Goal: Task Accomplishment & Management: Manage account settings

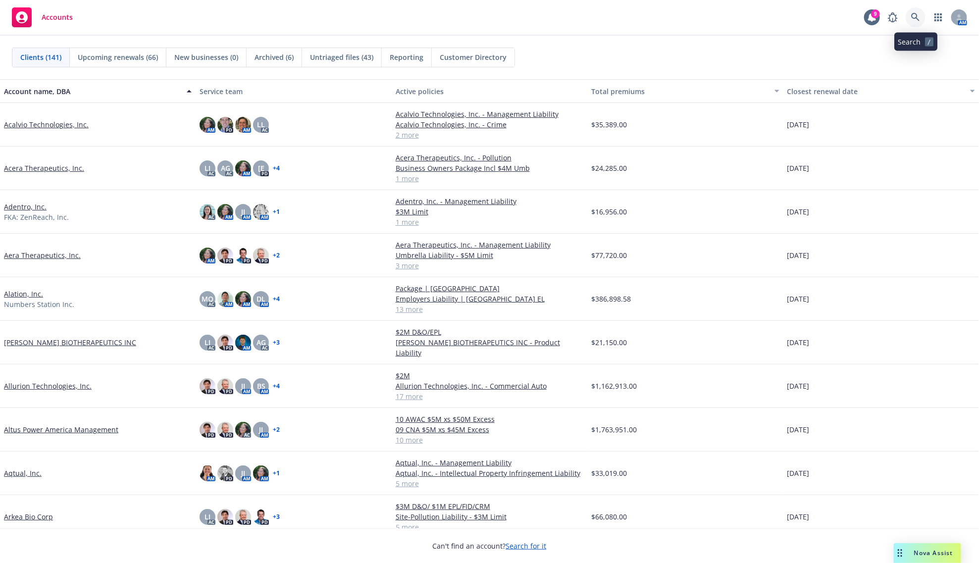
click at [912, 10] on link at bounding box center [916, 17] width 20 height 20
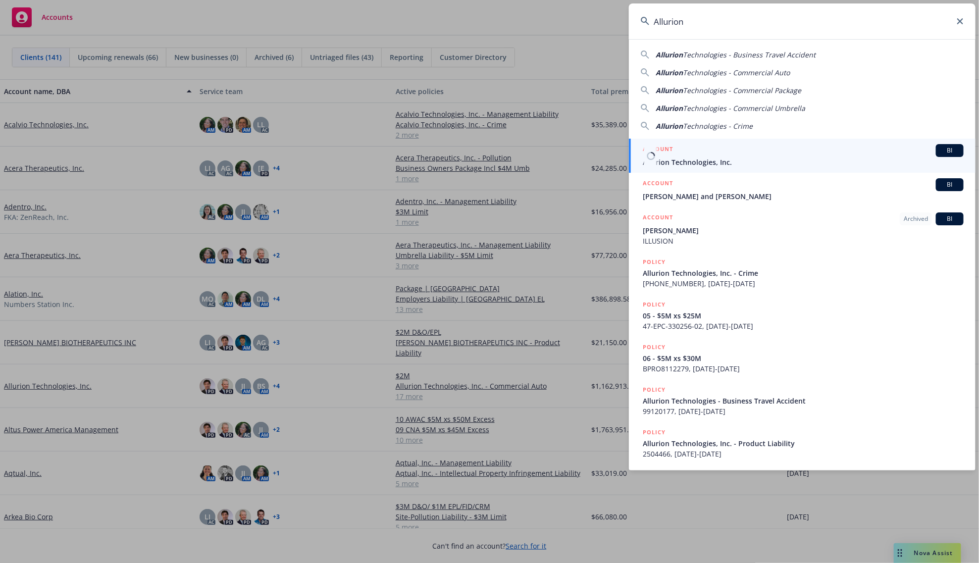
type input "Allurion"
click at [741, 156] on div "ACCOUNT BI" at bounding box center [803, 150] width 321 height 13
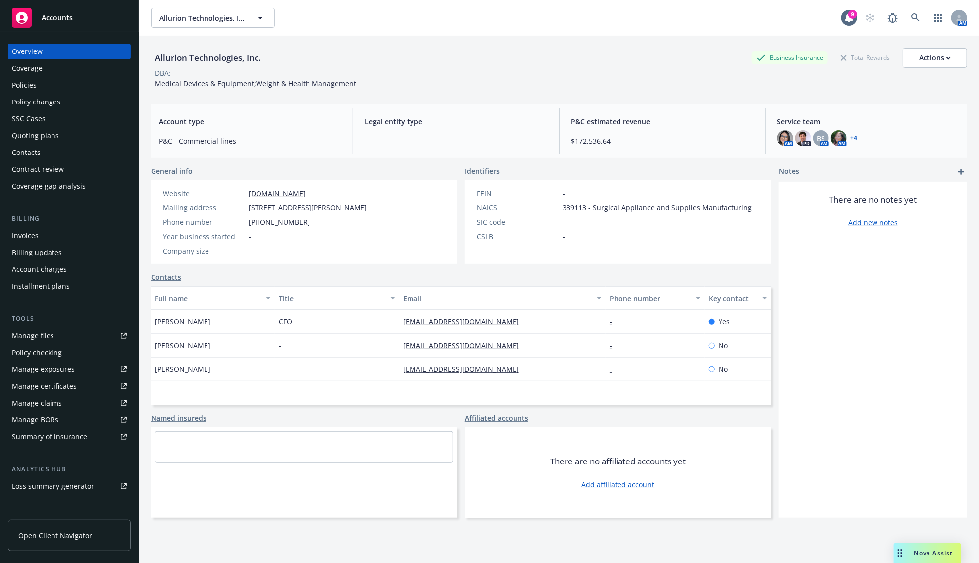
click at [21, 88] on div "Policies" at bounding box center [24, 85] width 25 height 16
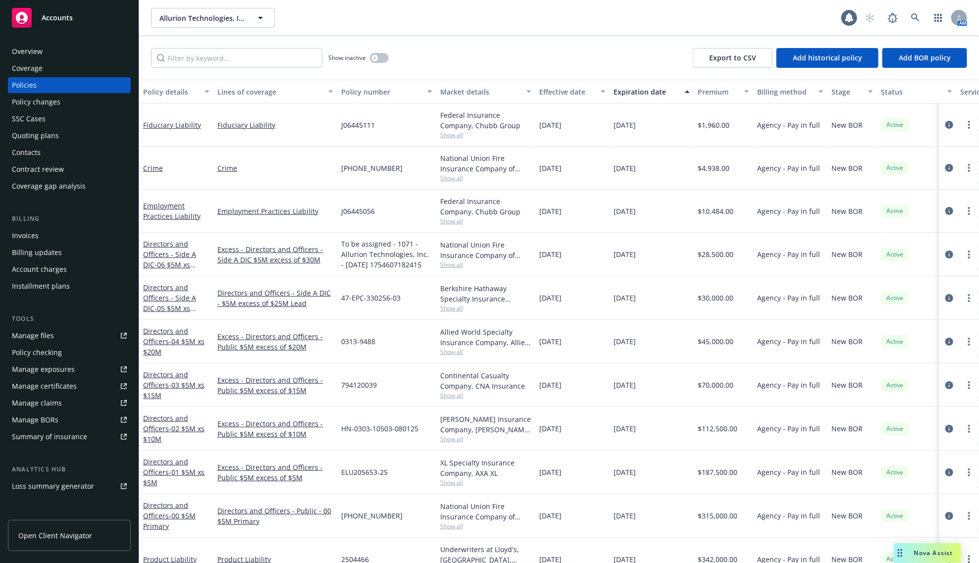
click at [51, 233] on div "Invoices" at bounding box center [69, 236] width 115 height 16
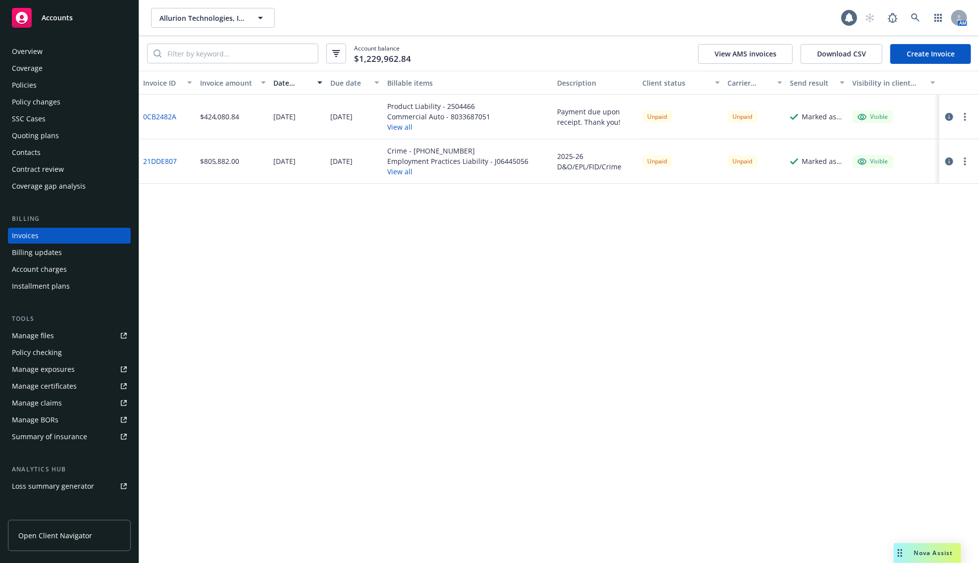
click at [440, 286] on div "Invoice ID Invoice amount Date issued Due date Billable items Description Clien…" at bounding box center [559, 317] width 840 height 492
click at [477, 334] on div "Invoice ID Invoice amount Date issued Due date Billable items Description Clien…" at bounding box center [559, 317] width 840 height 492
click at [48, 91] on div "Policies" at bounding box center [69, 85] width 115 height 16
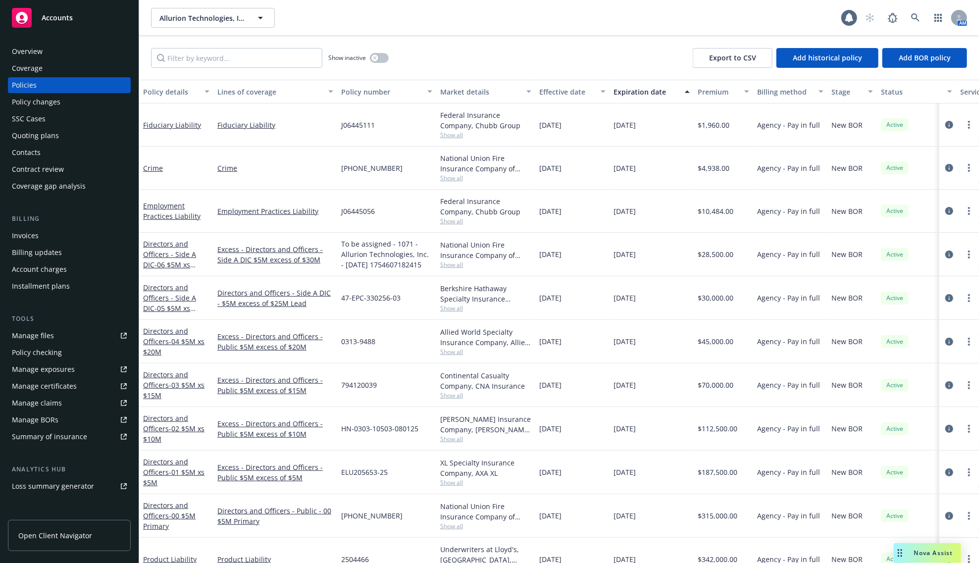
click at [46, 51] on div "Overview" at bounding box center [69, 52] width 115 height 16
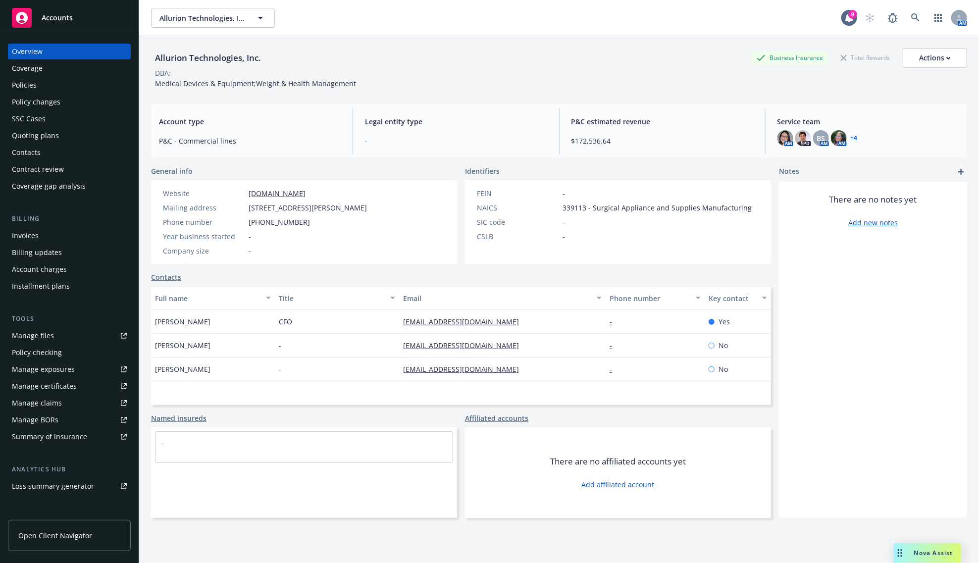
click at [211, 85] on span "Medical Devices & Equipment;Weight & Health Management" at bounding box center [255, 83] width 201 height 9
click at [337, 209] on span "11 Huron Dr., Natick, MA, 01760" at bounding box center [308, 208] width 118 height 10
copy span "11 Huron Dr., Natick, MA, 01760"
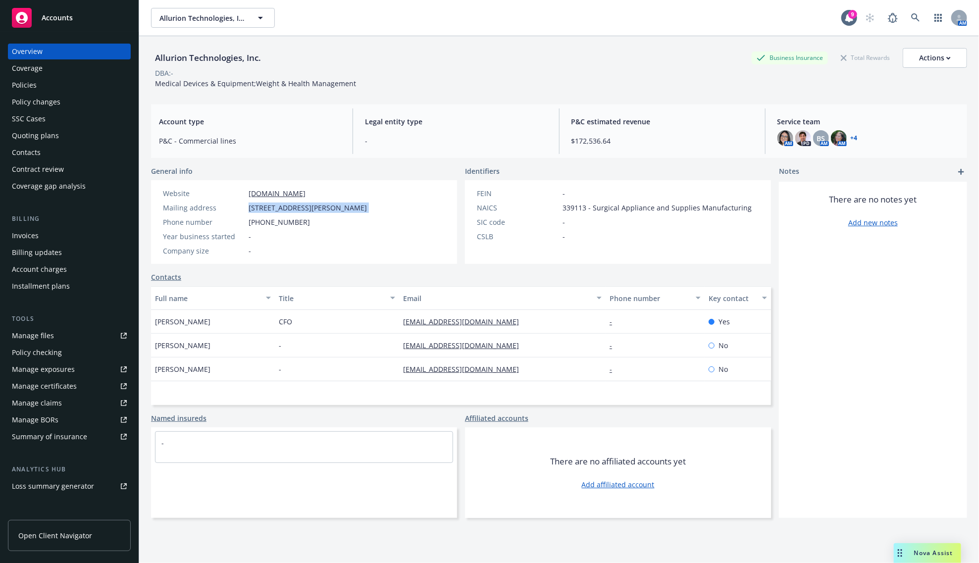
click at [314, 178] on div "General info Website www.allurion.com Mailing address 11 Huron Dr., Natick, MA,…" at bounding box center [304, 215] width 306 height 98
drag, startPoint x: 217, startPoint y: 55, endPoint x: 16, endPoint y: 102, distance: 206.3
click at [217, 55] on div "Allurion Technologies, Inc." at bounding box center [208, 58] width 114 height 13
click at [20, 236] on div "Invoices" at bounding box center [25, 236] width 27 height 16
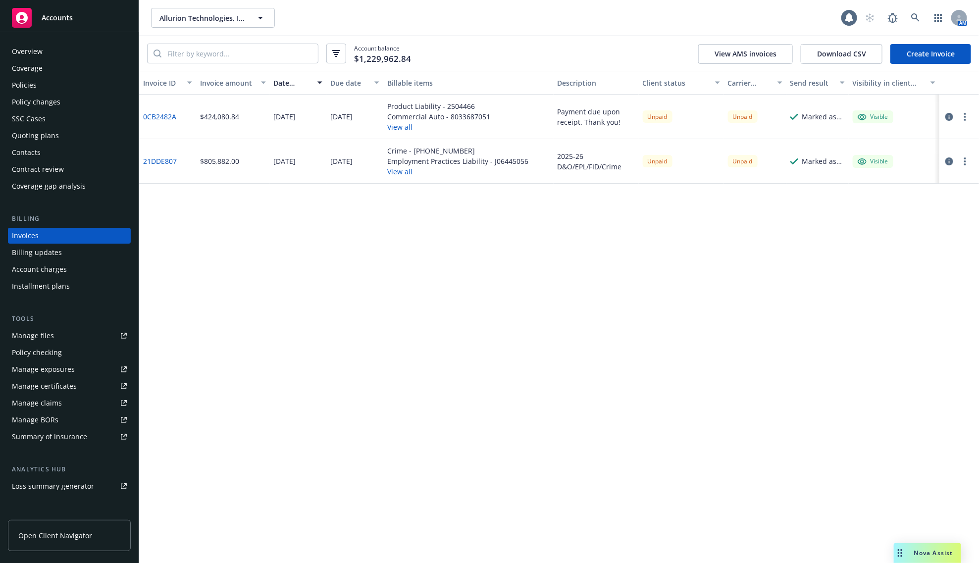
click at [161, 161] on link "21DDE807" at bounding box center [160, 161] width 34 height 10
click at [46, 86] on div "Policies" at bounding box center [69, 85] width 115 height 16
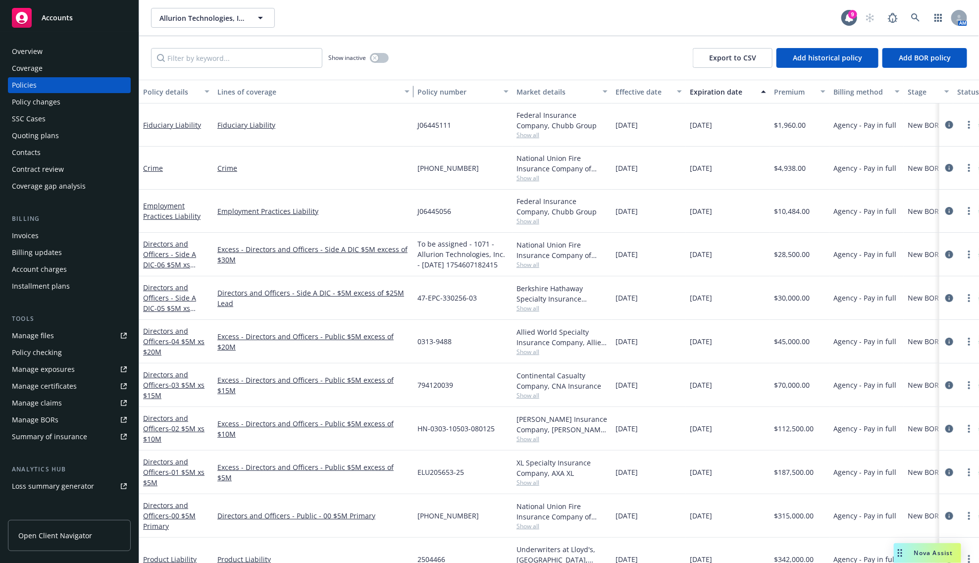
drag, startPoint x: 333, startPoint y: 95, endPoint x: 410, endPoint y: 85, distance: 76.9
click at [410, 85] on div "button" at bounding box center [408, 91] width 5 height 23
click at [266, 254] on link "Excess - Directors and Officers - Side A DIC $5M excess of $30M" at bounding box center [313, 254] width 192 height 21
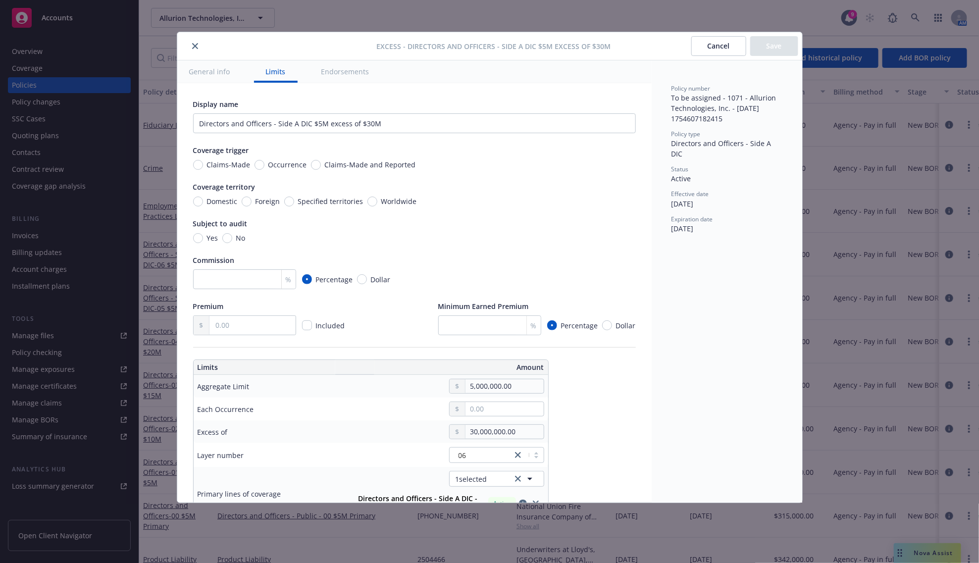
click at [196, 47] on icon "close" at bounding box center [195, 46] width 6 height 6
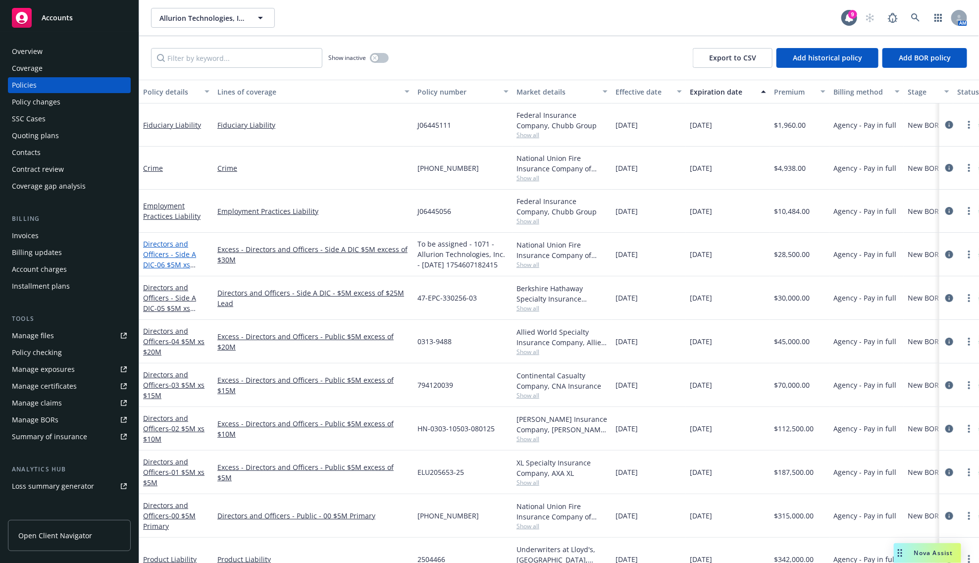
click at [150, 262] on span "- 06 $5M xs $30M Excess" at bounding box center [169, 270] width 53 height 20
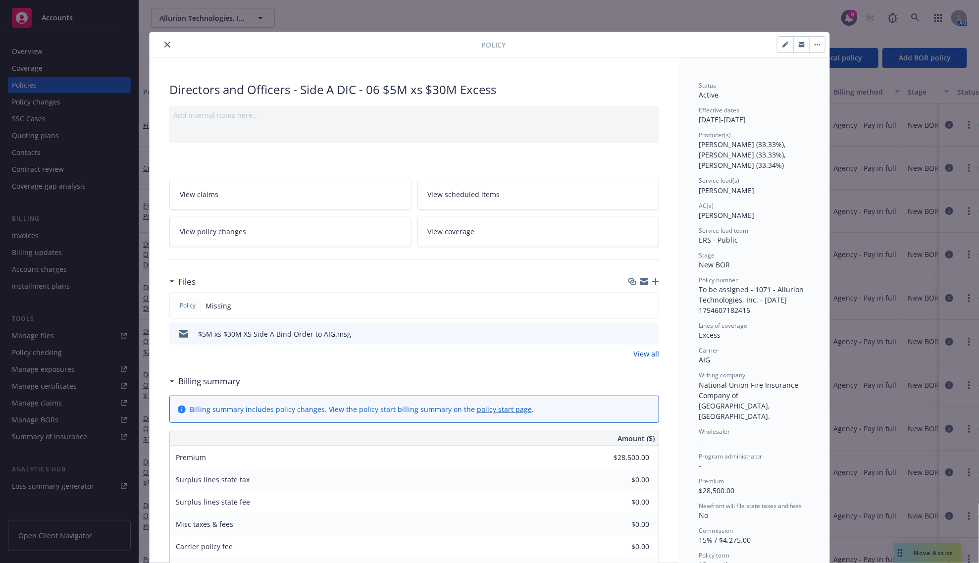
click at [783, 42] on icon "button" at bounding box center [786, 45] width 6 height 6
select select "NEW_BOR"
select select "12"
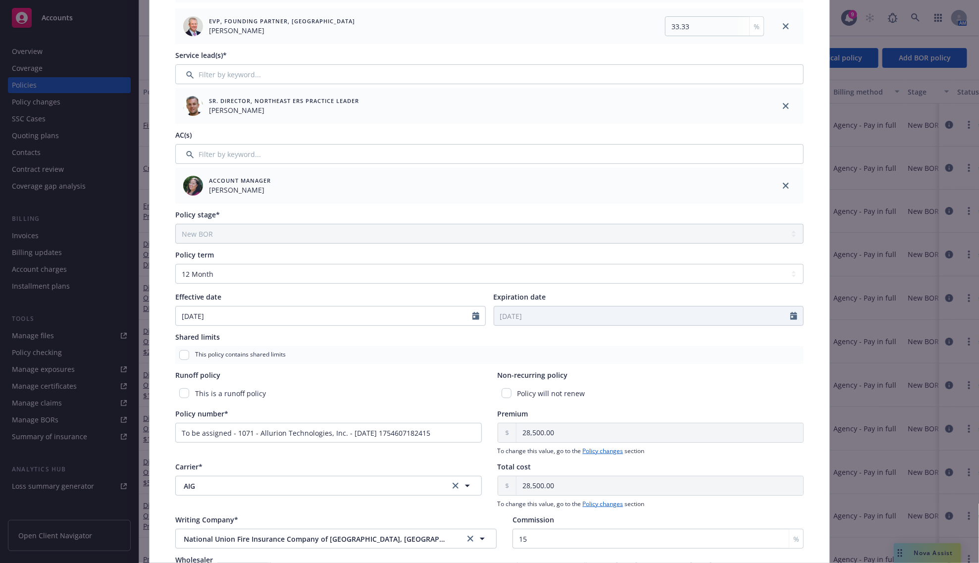
scroll to position [248, 0]
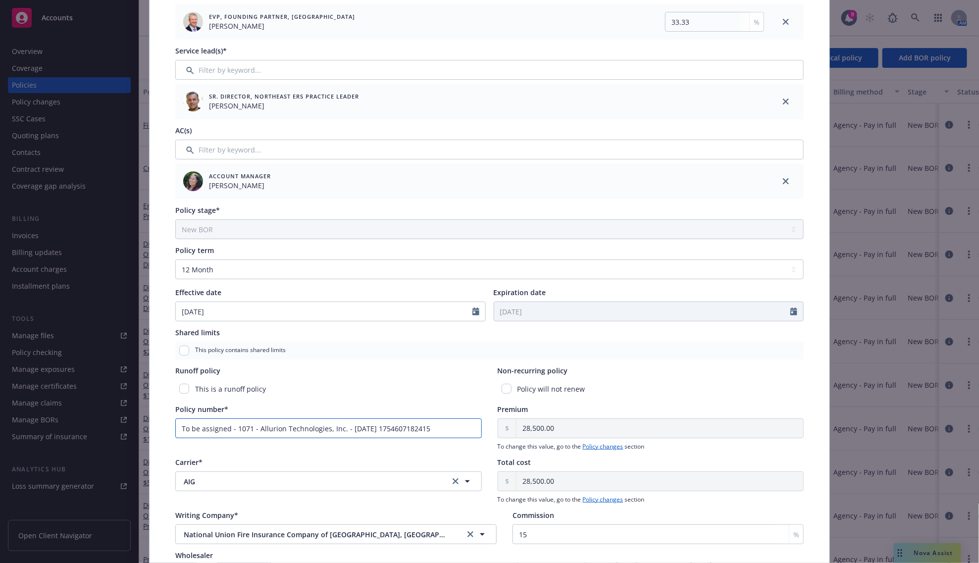
click at [211, 427] on input "To be assigned - 1071 - Allurion Technologies, Inc. - 08/07/2025 1754607182415" at bounding box center [328, 429] width 307 height 20
type input "02-419-68-17"
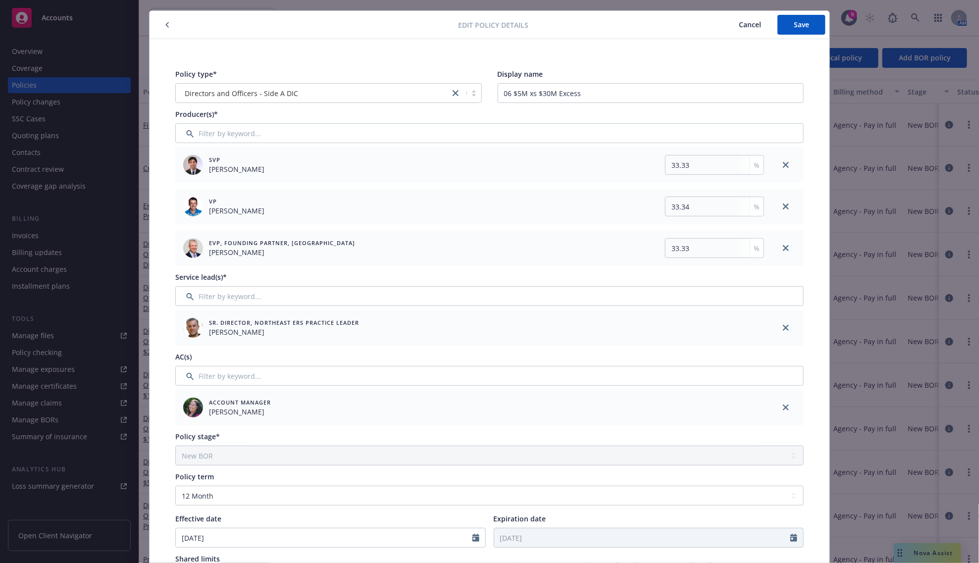
scroll to position [0, 0]
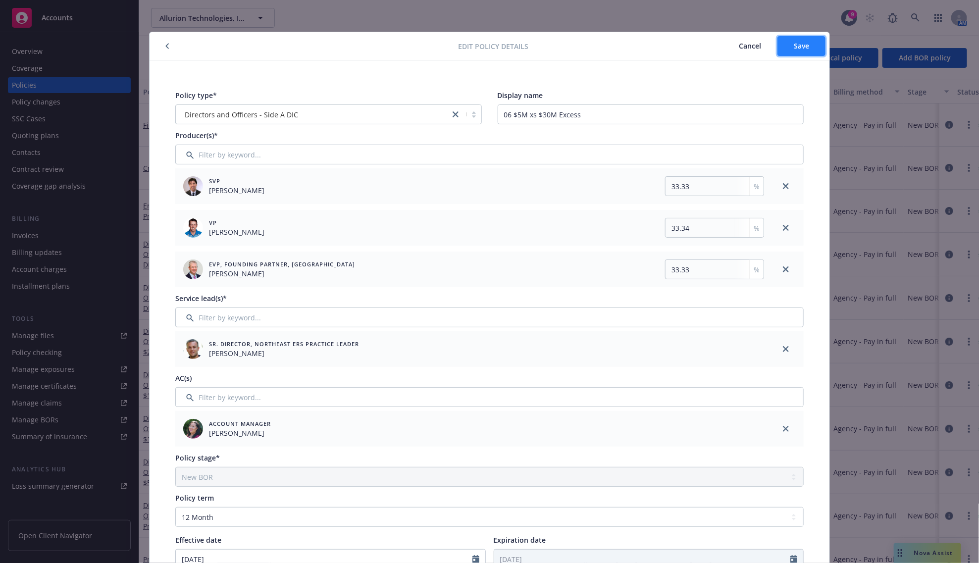
click at [800, 51] on button "Save" at bounding box center [802, 46] width 48 height 20
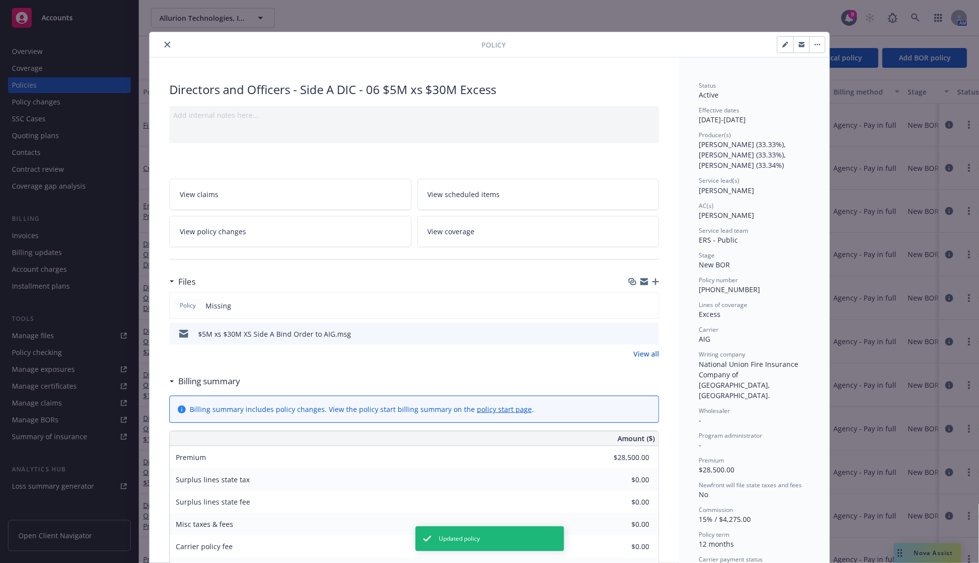
click at [157, 48] on div at bounding box center [318, 45] width 328 height 12
click at [164, 48] on button "close" at bounding box center [167, 45] width 12 height 12
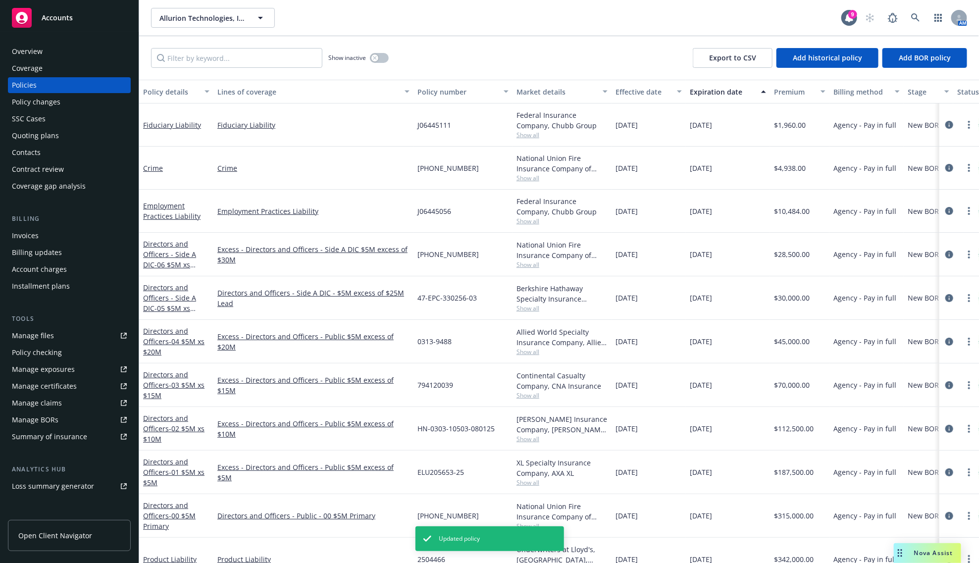
click at [270, 92] on div "Lines of coverage" at bounding box center [307, 92] width 181 height 10
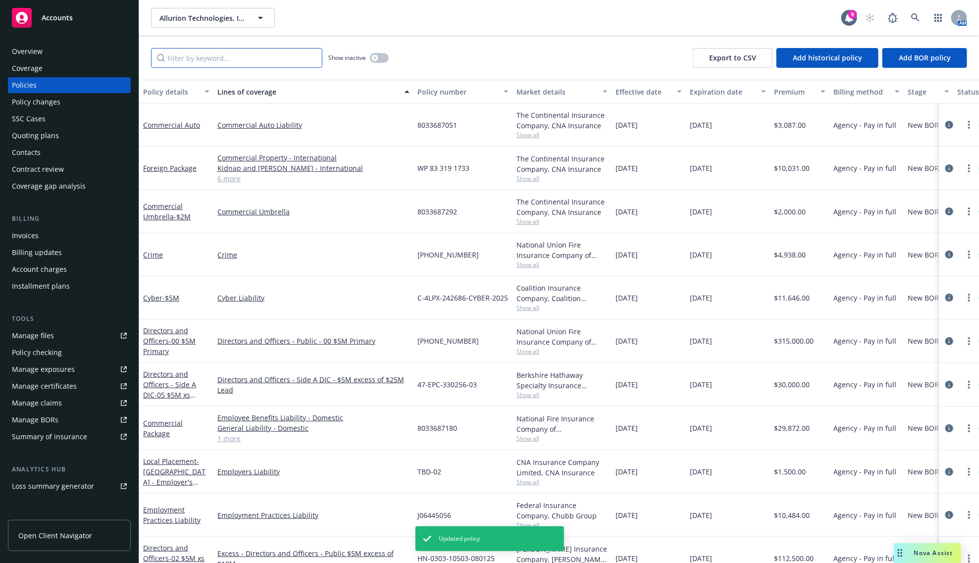
click at [239, 61] on input "Filter by keyword..." at bounding box center [236, 58] width 171 height 20
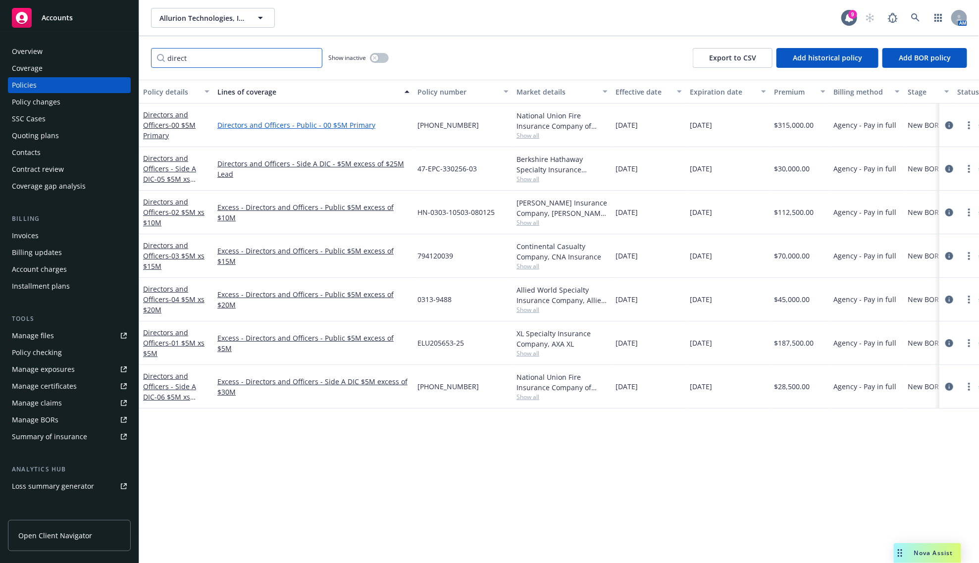
type input "direct"
click at [356, 128] on link "Directors and Officers - Public - 00 $5M Primary" at bounding box center [313, 125] width 192 height 10
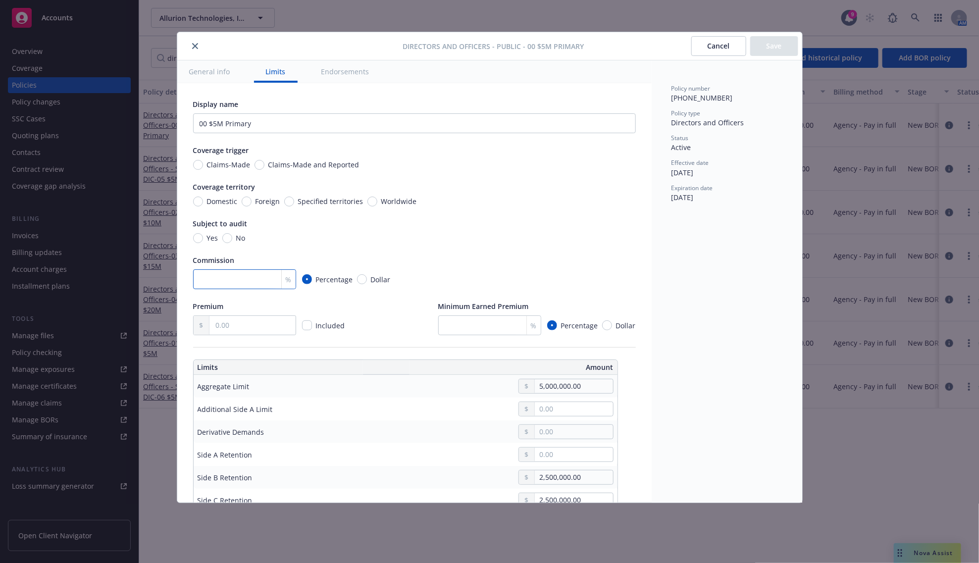
click at [218, 281] on input "number" at bounding box center [244, 279] width 103 height 20
type input "15"
click at [215, 326] on input "text" at bounding box center [253, 325] width 86 height 19
type input "315,000.00"
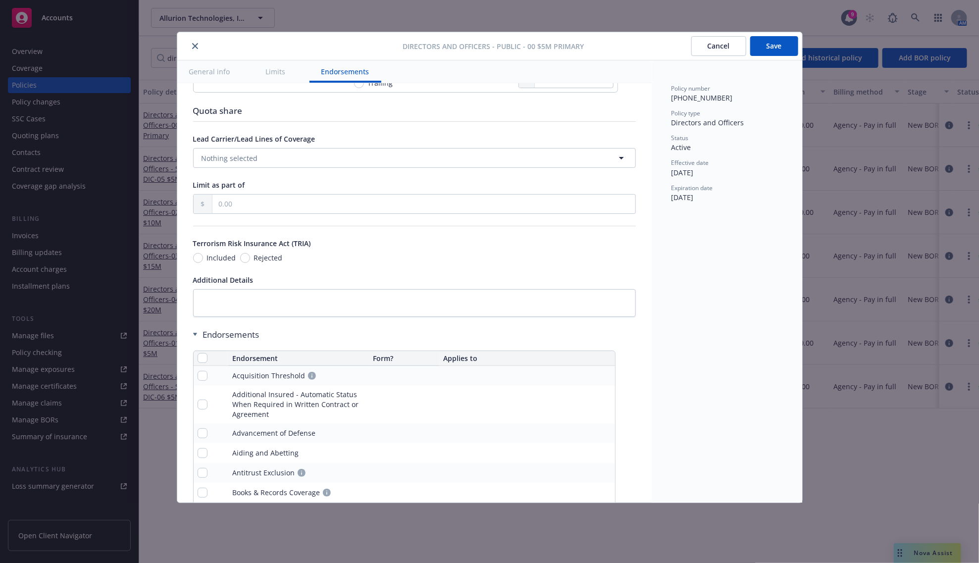
scroll to position [681, 0]
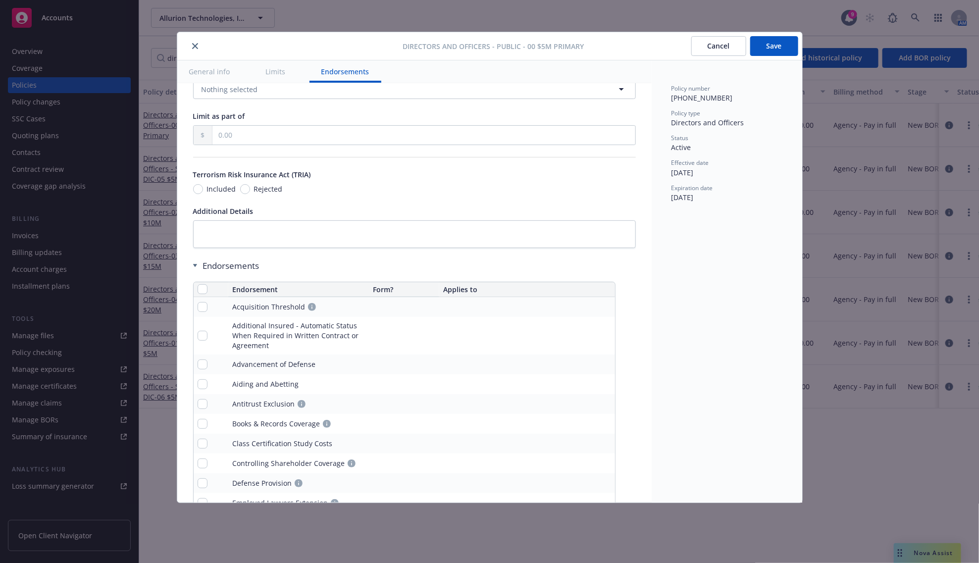
drag, startPoint x: 775, startPoint y: 51, endPoint x: 752, endPoint y: 167, distance: 119.2
click at [752, 167] on div "Directors and Officers - Public - 00 $5M Primary Cancel Save General info Limit…" at bounding box center [489, 267] width 625 height 471
click at [766, 42] on button "Save" at bounding box center [775, 46] width 48 height 20
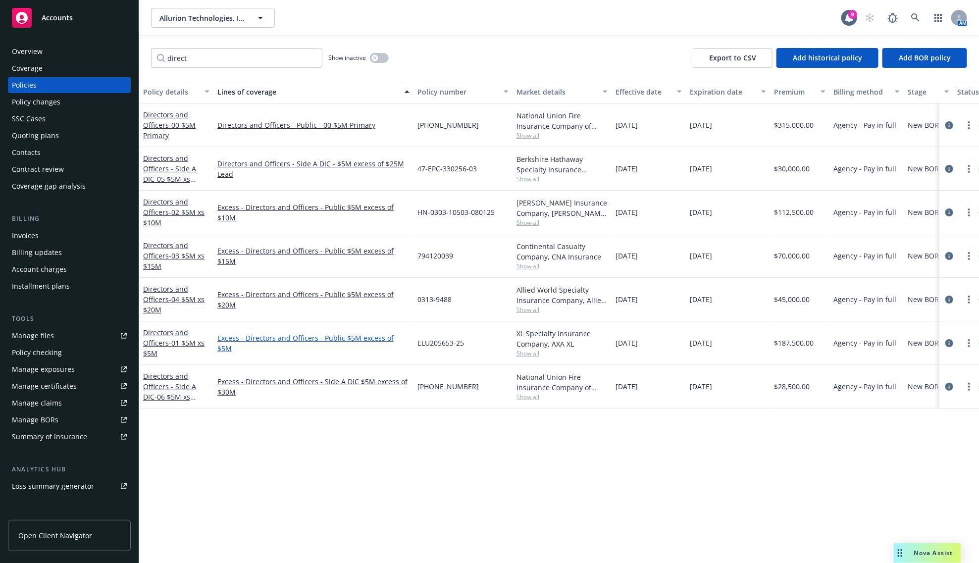
click at [353, 343] on link "Excess - Directors and Officers - Public $5M excess of $5M" at bounding box center [313, 343] width 192 height 21
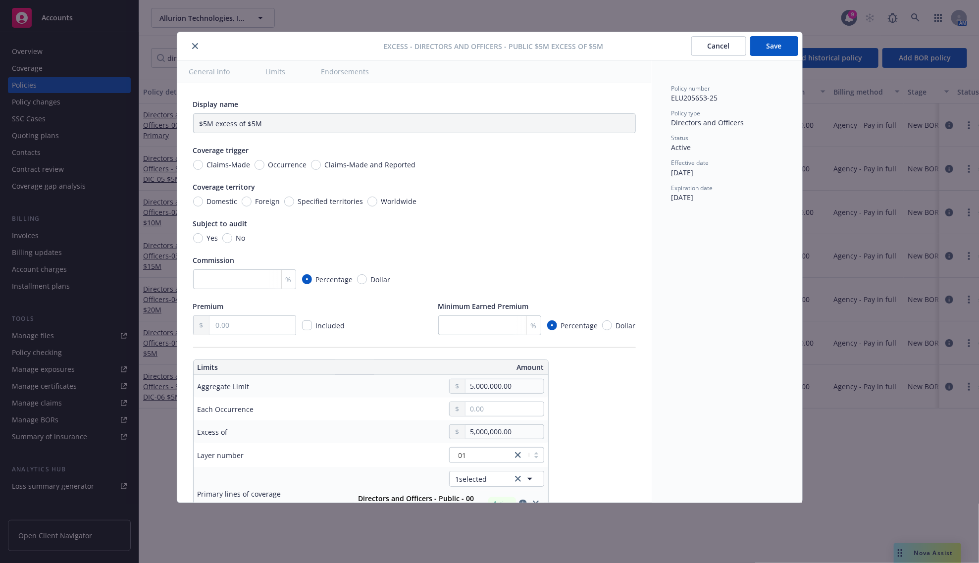
type input "Directors and Officers - Public $5M excess of $5M"
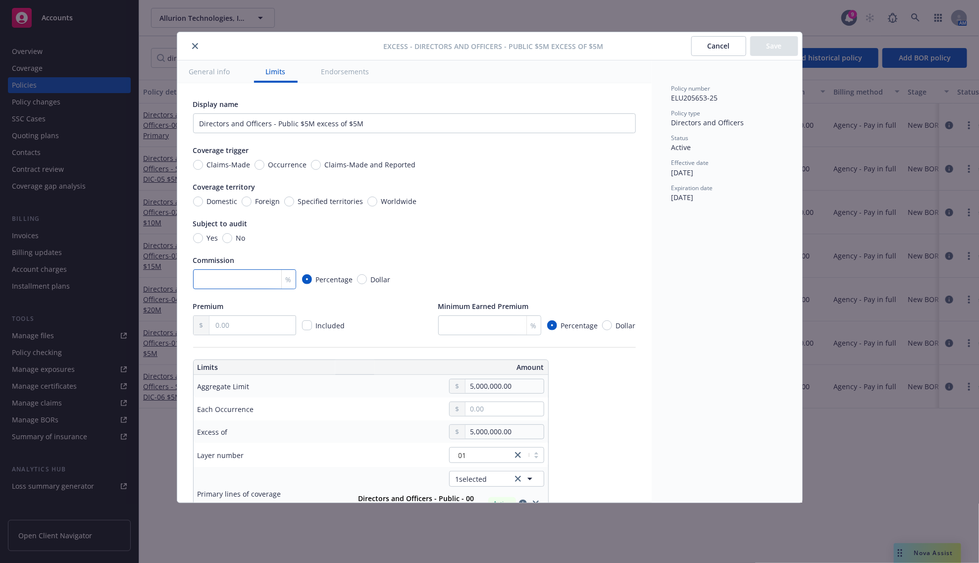
click at [218, 273] on input "number" at bounding box center [244, 279] width 103 height 20
type input "15"
click at [478, 331] on input "number" at bounding box center [489, 326] width 103 height 20
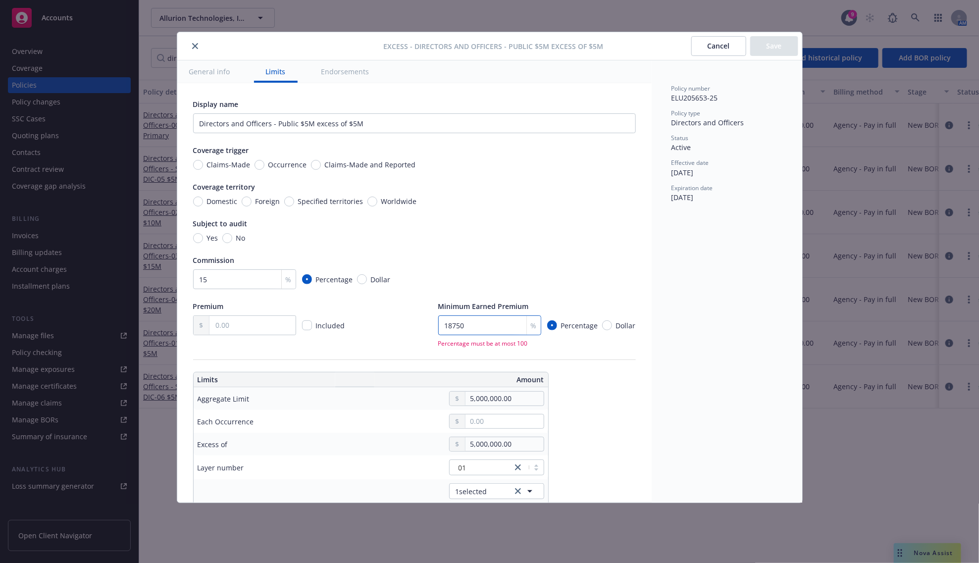
type input "187500"
drag, startPoint x: 487, startPoint y: 323, endPoint x: 402, endPoint y: 315, distance: 85.1
click at [402, 315] on div "Premium Included Minimum Earned Premium 187500 % Percentage Dollar Percentage m…" at bounding box center [414, 324] width 443 height 47
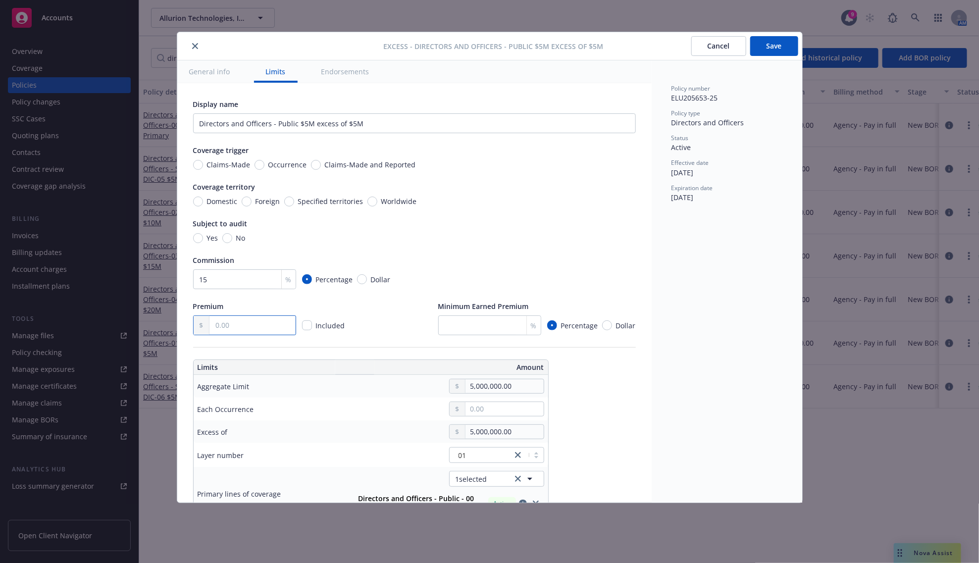
click at [281, 321] on input "text" at bounding box center [253, 325] width 86 height 19
paste input "187,500.00"
type input "187,500.00"
type input "1"
type input "15"
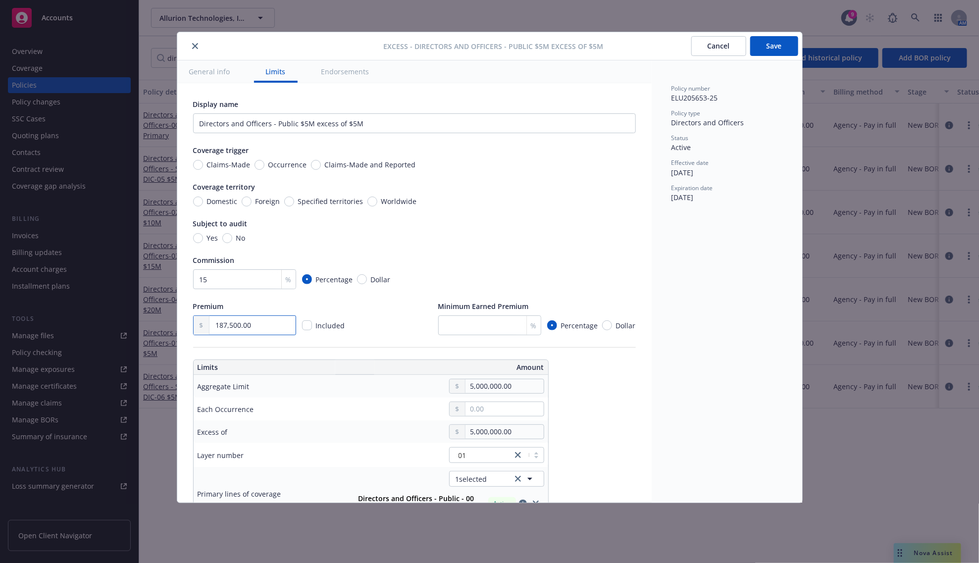
click at [244, 323] on input "187,500.00" at bounding box center [253, 325] width 86 height 19
drag, startPoint x: 263, startPoint y: 324, endPoint x: 210, endPoint y: 321, distance: 53.1
click at [210, 321] on div "187,500.00" at bounding box center [244, 326] width 103 height 20
click at [261, 327] on input "187,500.00" at bounding box center [253, 325] width 86 height 19
paste input "text"
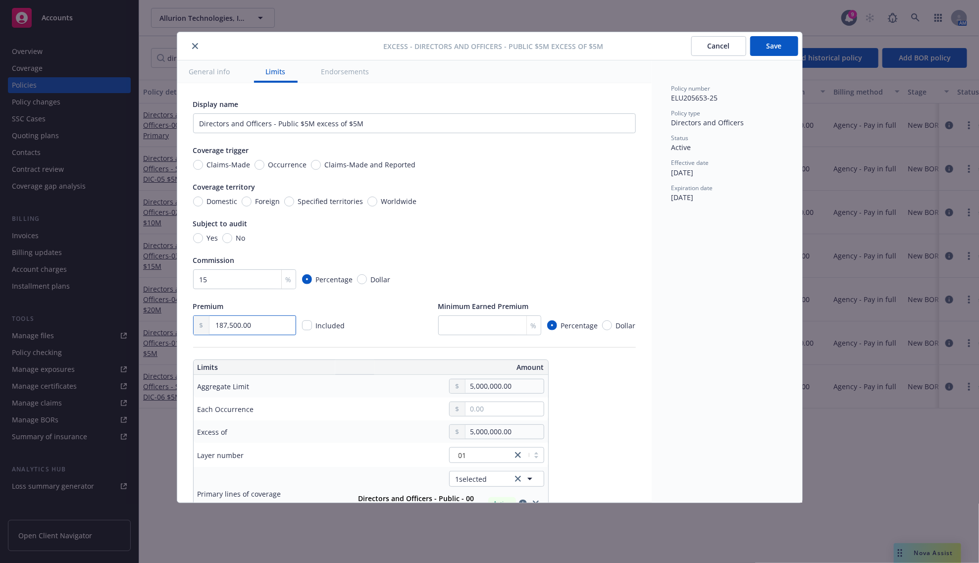
type input "187,500.00"
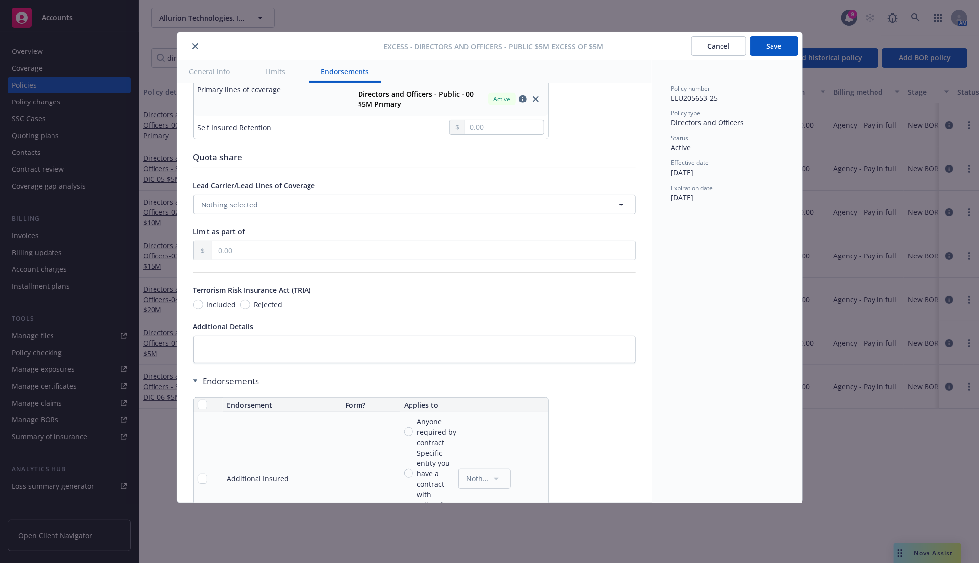
scroll to position [433, 0]
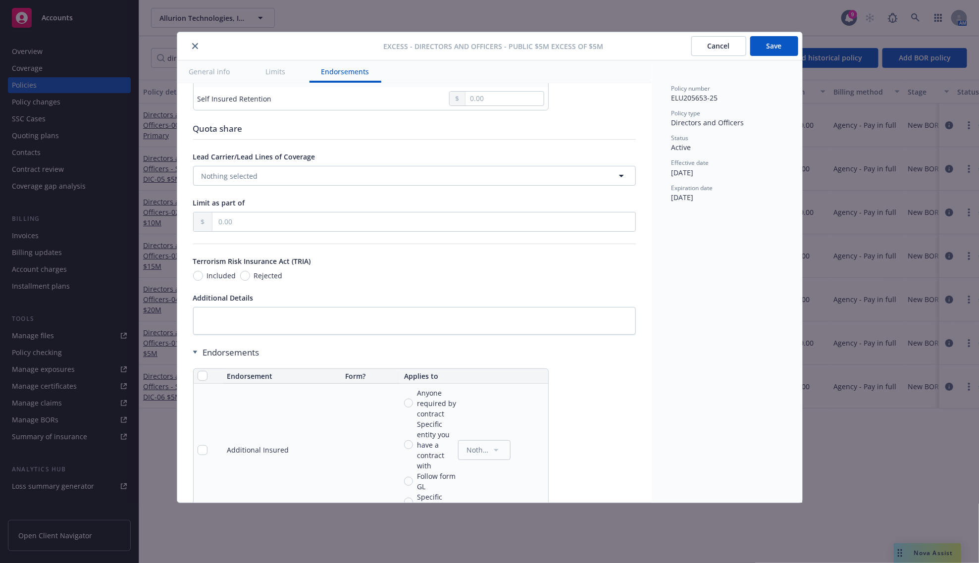
click at [767, 53] on button "Save" at bounding box center [775, 46] width 48 height 20
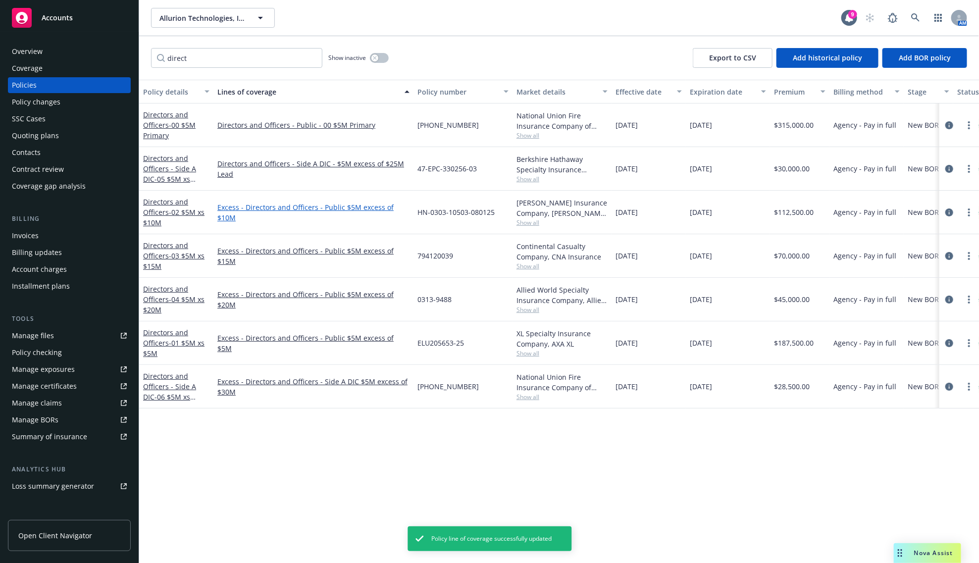
click at [350, 214] on link "Excess - Directors and Officers - Public $5M excess of $10M" at bounding box center [313, 212] width 192 height 21
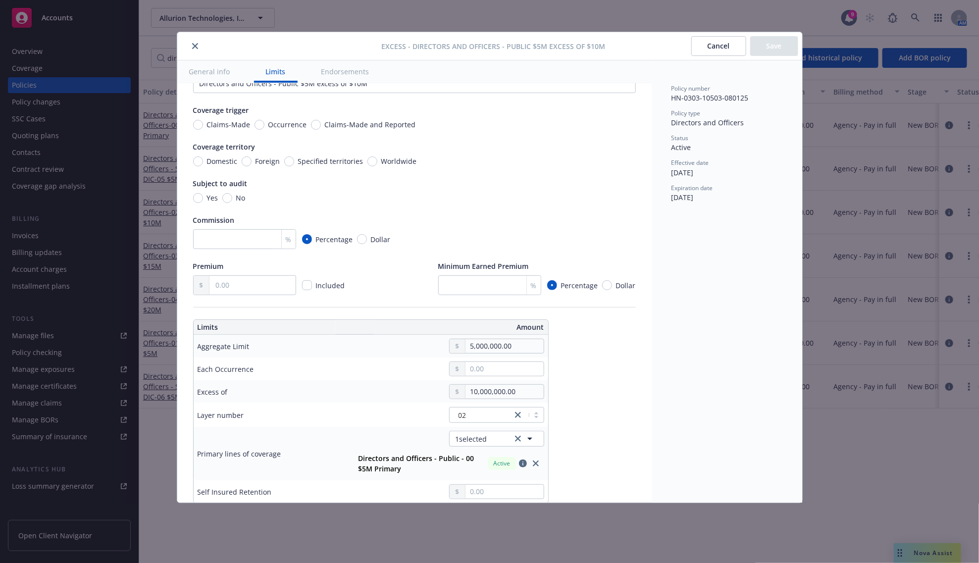
scroll to position [62, 0]
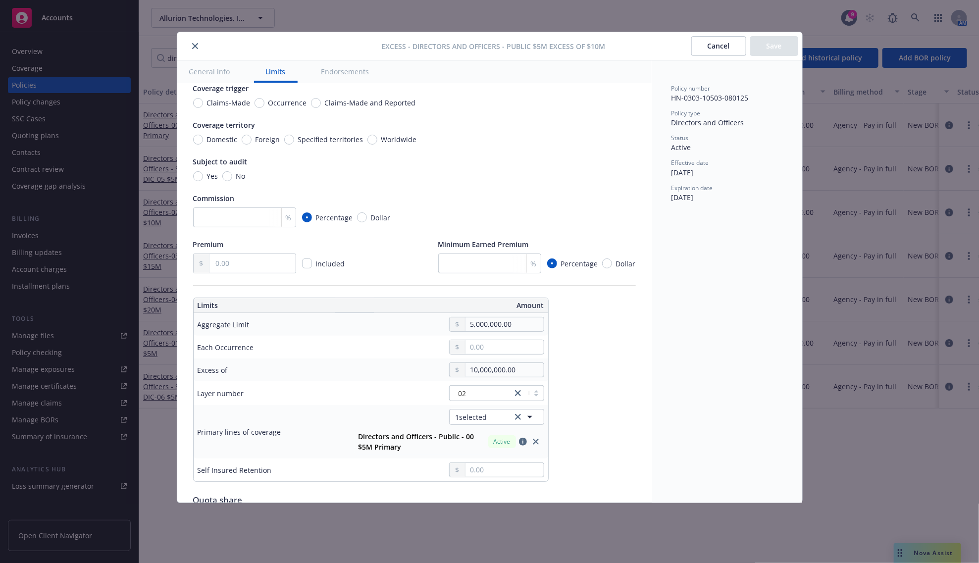
click at [227, 272] on input "text" at bounding box center [253, 263] width 86 height 19
type input "112,500.00"
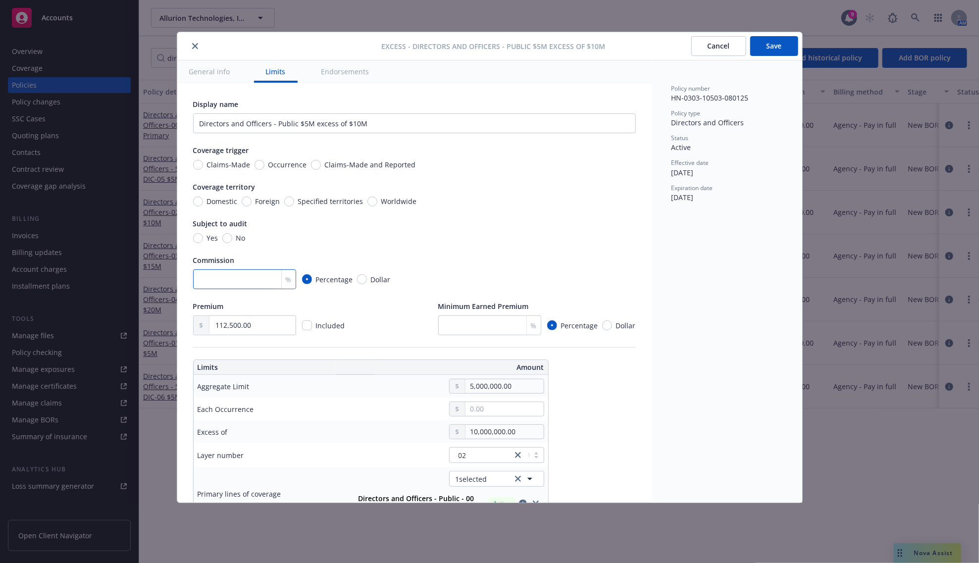
click at [234, 271] on input "number" at bounding box center [244, 279] width 103 height 20
type input "15"
click at [764, 51] on button "Save" at bounding box center [775, 46] width 48 height 20
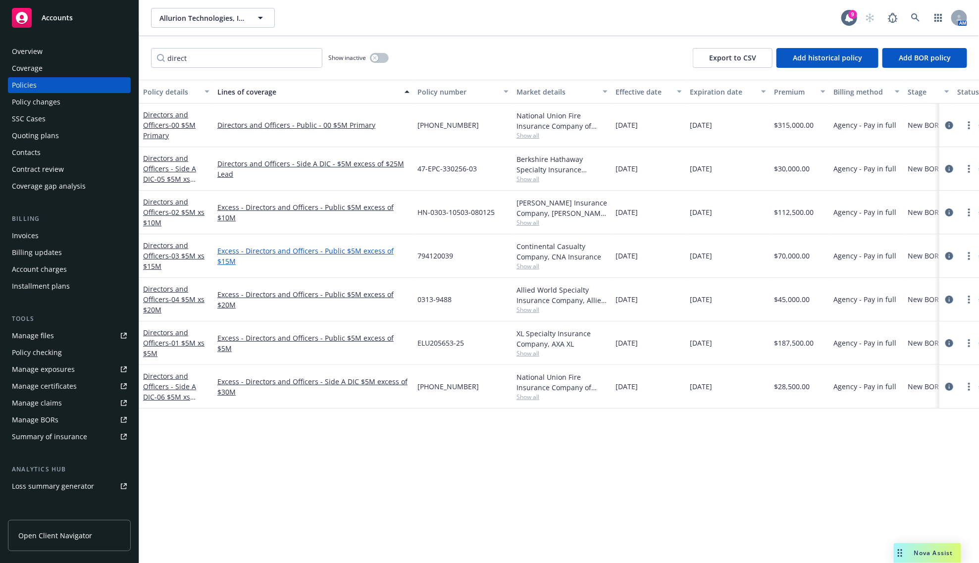
click at [307, 254] on link "Excess - Directors and Officers - Public $5M excess of $15M" at bounding box center [313, 256] width 192 height 21
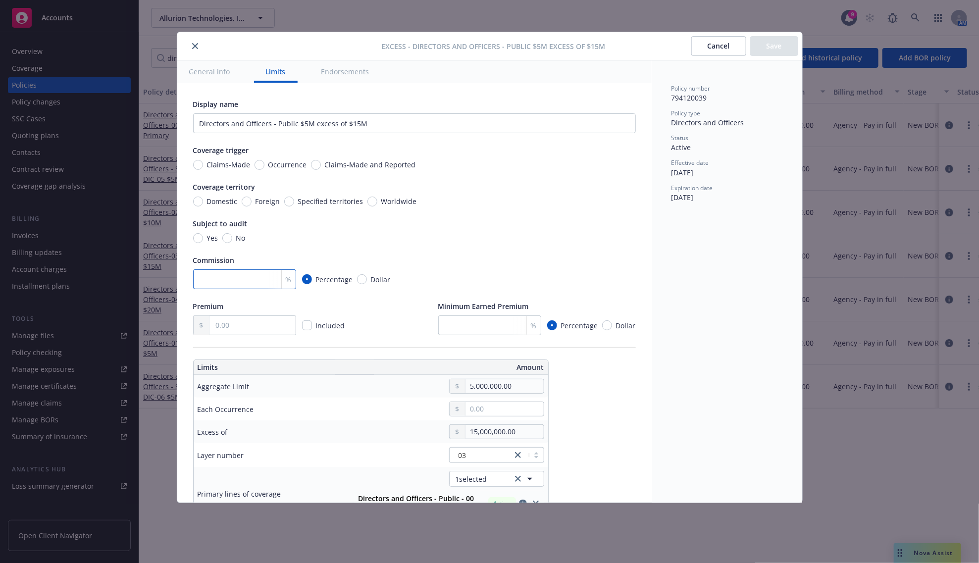
click at [218, 279] on input "number" at bounding box center [244, 279] width 103 height 20
type input "15"
click at [223, 330] on input "text" at bounding box center [253, 325] width 86 height 19
type input "70,000.00"
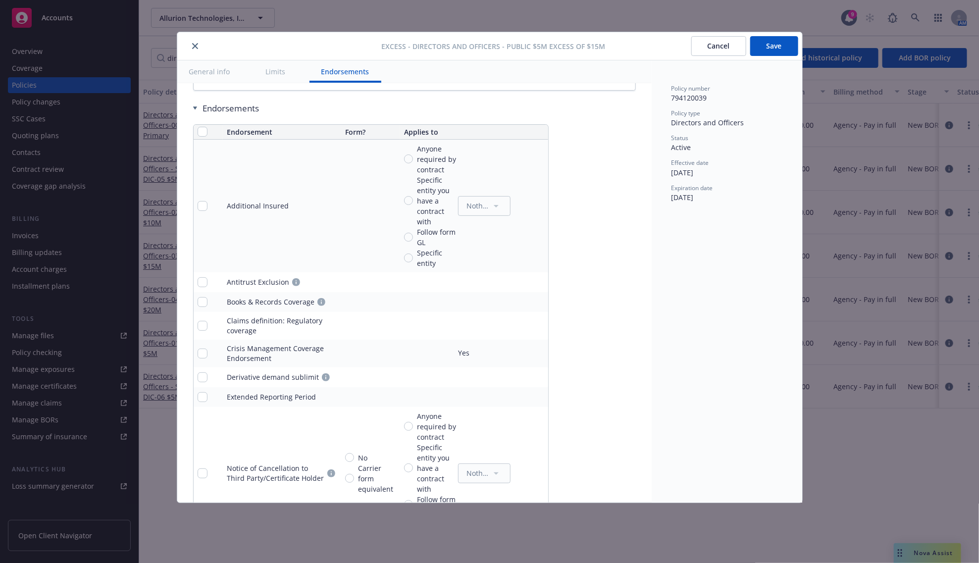
scroll to position [681, 0]
click at [756, 53] on button "Save" at bounding box center [775, 46] width 48 height 20
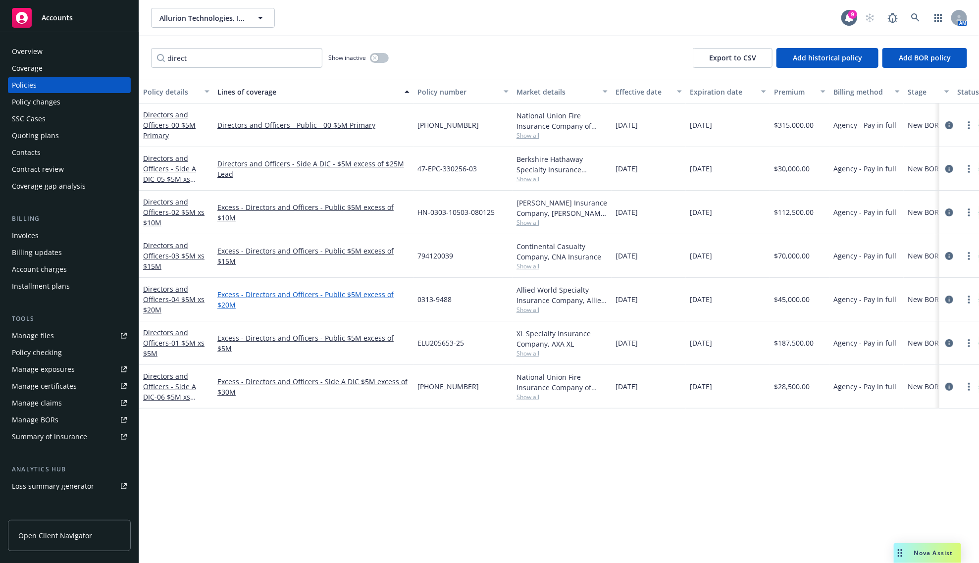
click at [342, 300] on link "Excess - Directors and Officers - Public $5M excess of $20M" at bounding box center [313, 299] width 192 height 21
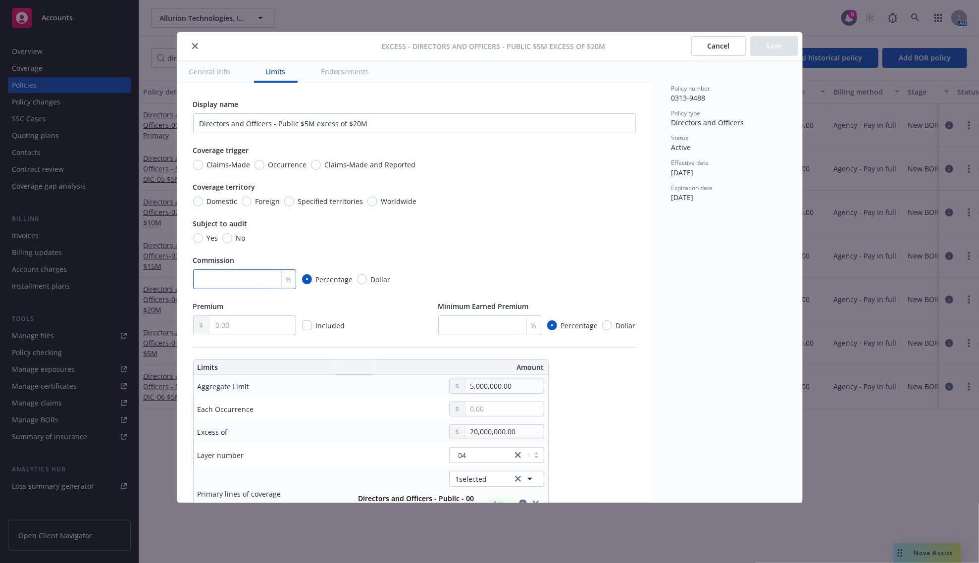
click at [234, 281] on input "number" at bounding box center [244, 279] width 103 height 20
type input "15"
click at [236, 321] on input "text" at bounding box center [253, 325] width 86 height 19
type input "45,000.00"
click at [764, 43] on button "Save" at bounding box center [775, 46] width 48 height 20
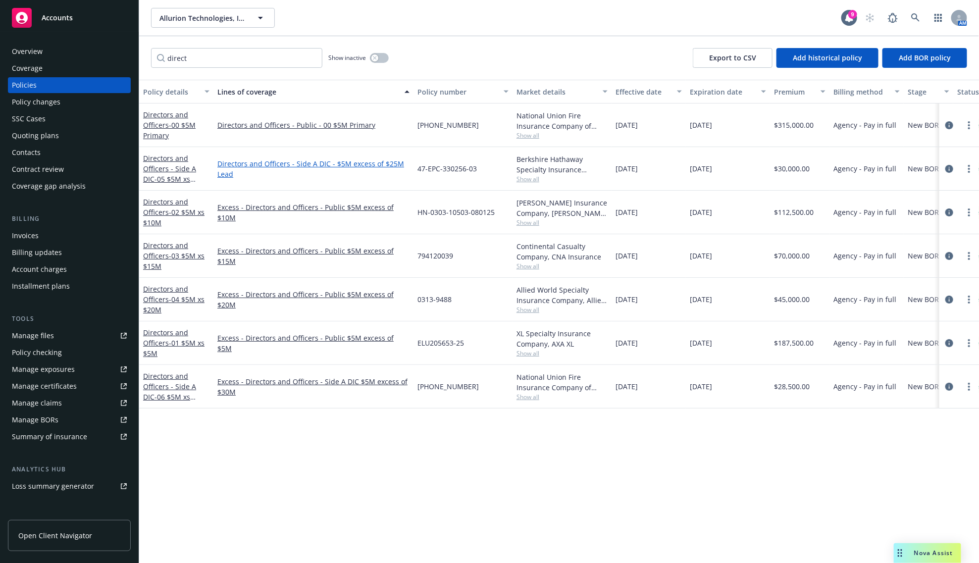
click at [375, 168] on link "Directors and Officers - Side A DIC - $5M excess of $25M Lead" at bounding box center [313, 169] width 192 height 21
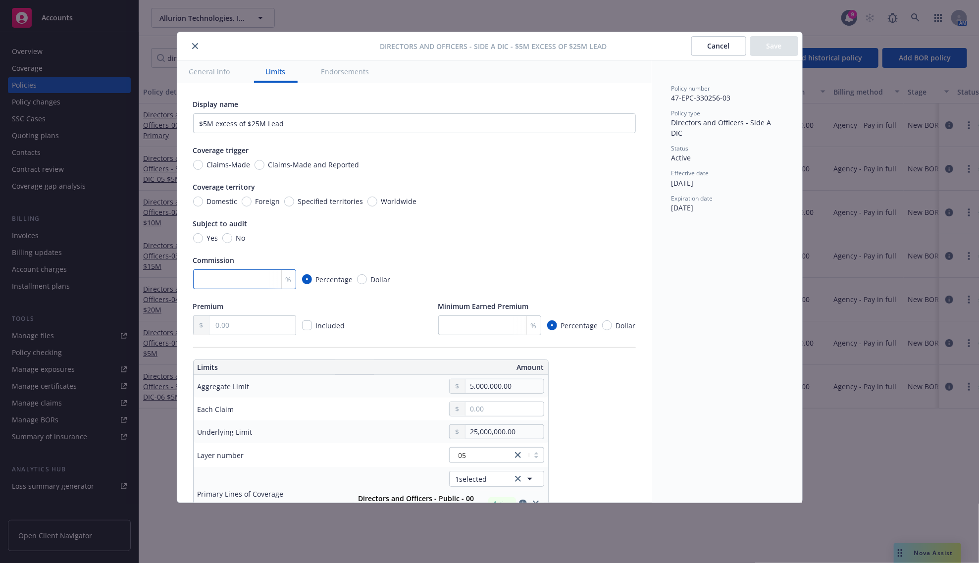
click at [232, 279] on input "number" at bounding box center [244, 279] width 103 height 20
type input "15"
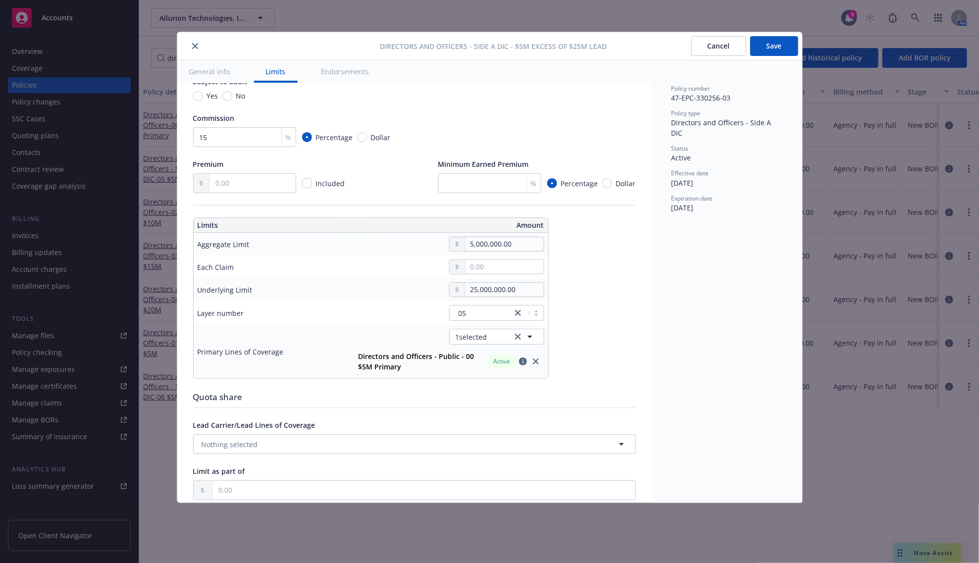
scroll to position [186, 0]
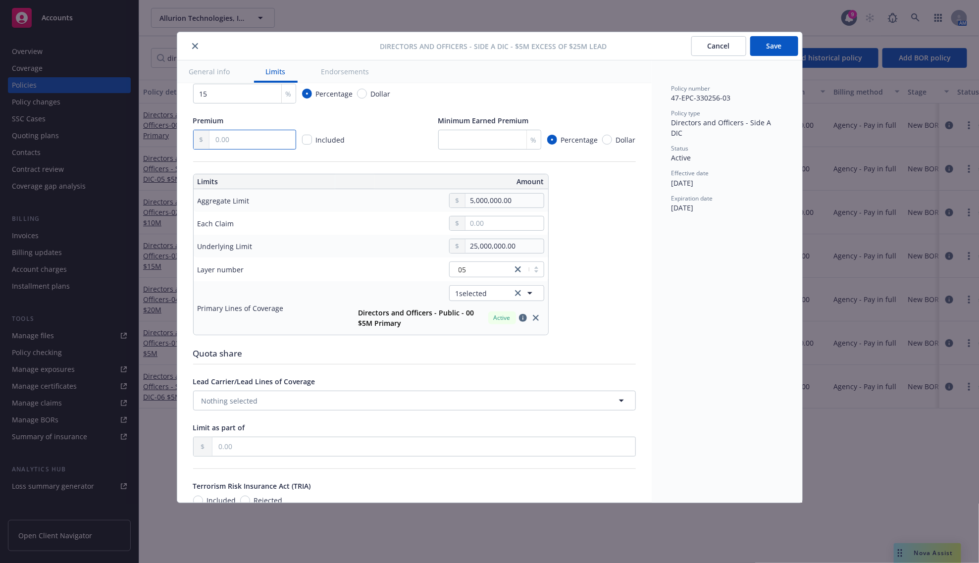
click at [275, 144] on input "text" at bounding box center [253, 139] width 86 height 19
type input "30,000.00"
click at [772, 47] on button "Save" at bounding box center [775, 46] width 48 height 20
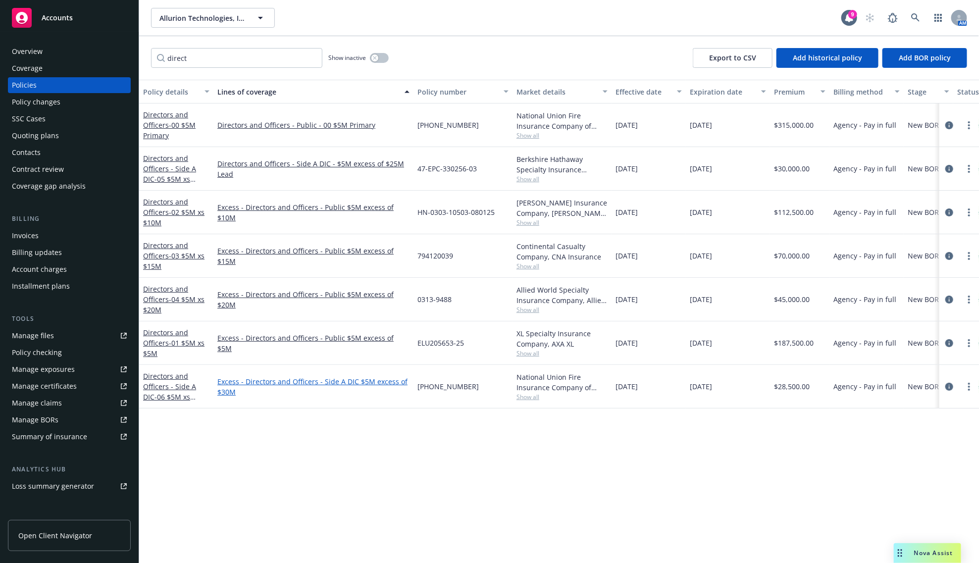
click at [254, 379] on link "Excess - Directors and Officers - Side A DIC $5M excess of $30M" at bounding box center [313, 387] width 192 height 21
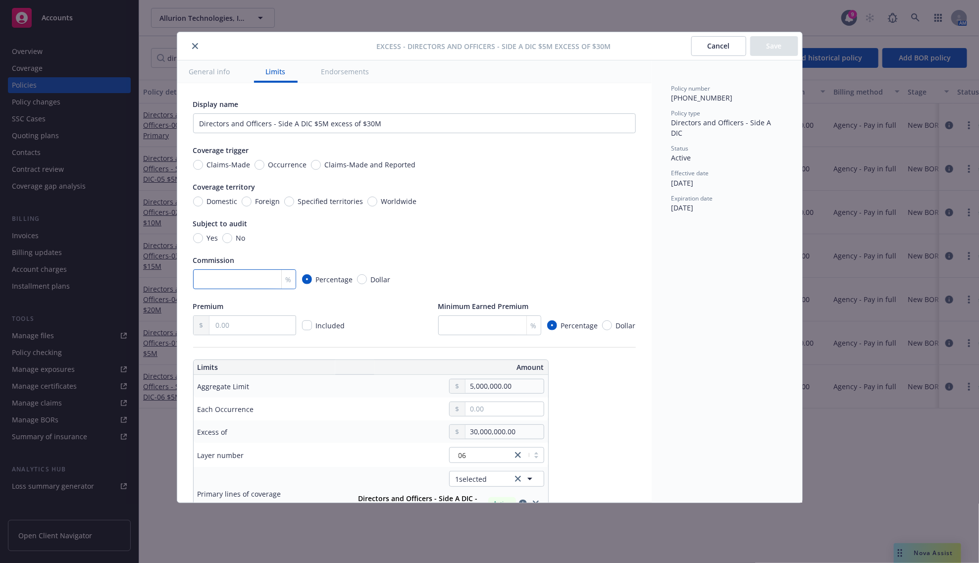
click at [231, 286] on input "number" at bounding box center [244, 279] width 103 height 20
type input "15"
click at [240, 323] on input "text" at bounding box center [253, 325] width 86 height 19
type input "28,500.00"
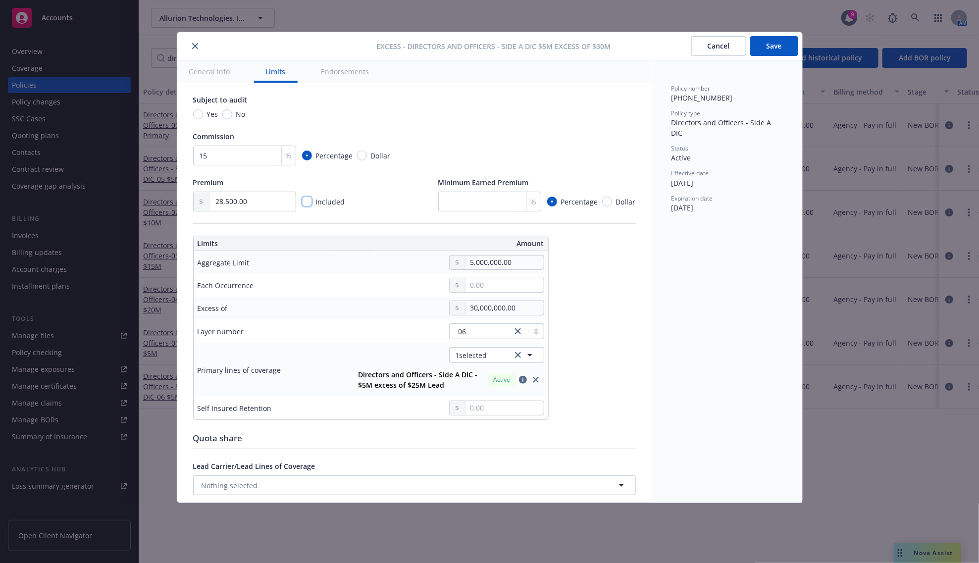
scroll to position [186, 0]
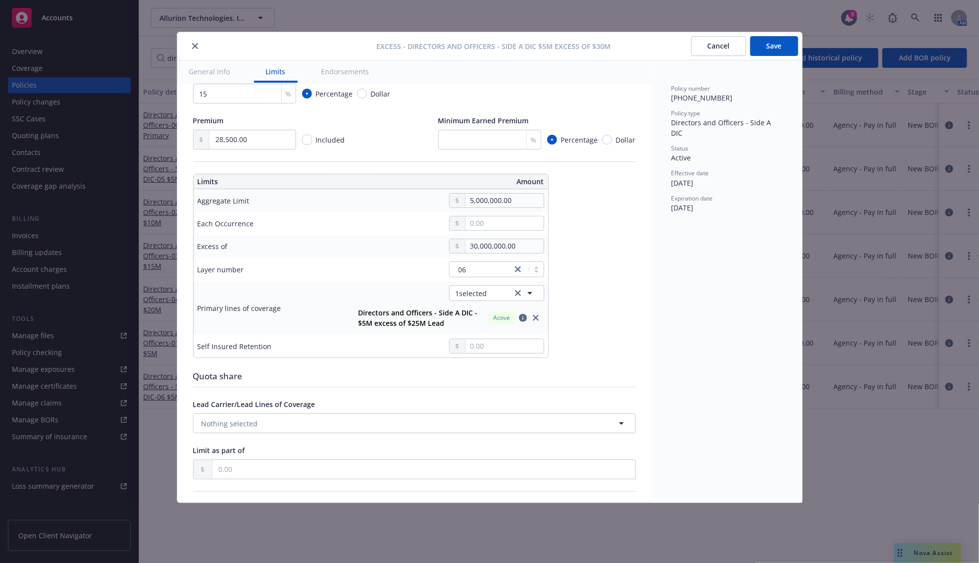
click at [766, 53] on button "Save" at bounding box center [775, 46] width 48 height 20
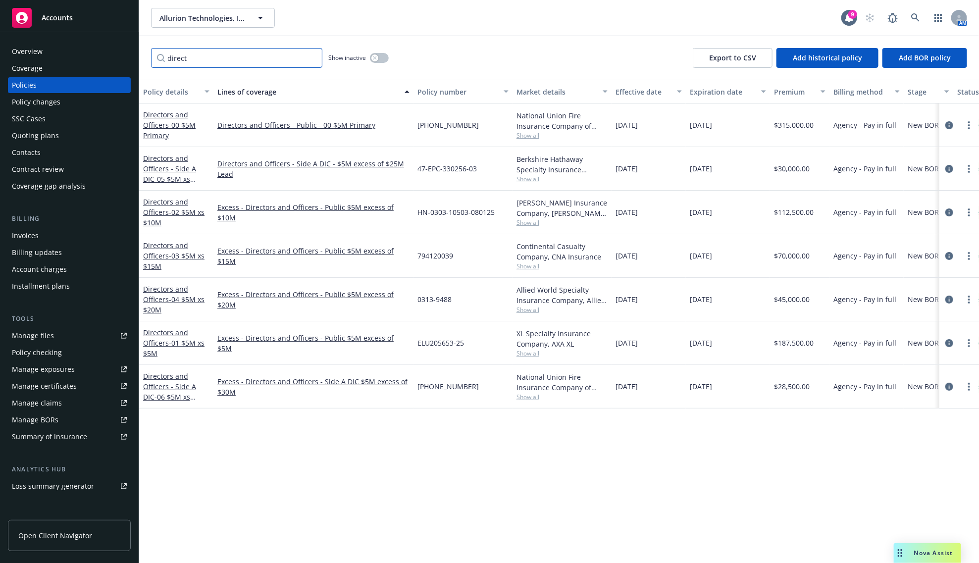
click at [186, 53] on input "direct" at bounding box center [236, 58] width 171 height 20
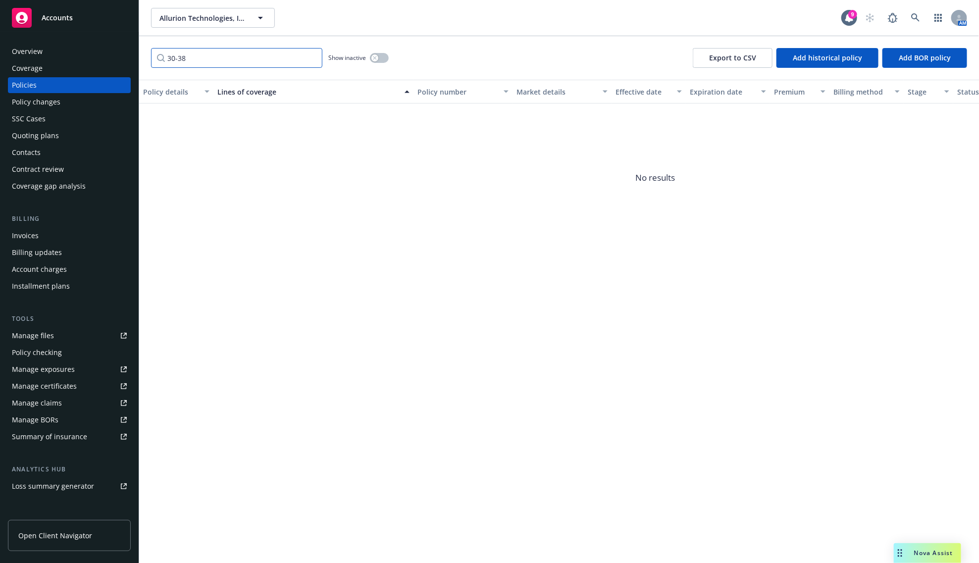
click at [223, 54] on input "30-38" at bounding box center [236, 58] width 171 height 20
type input "crime"
click at [224, 124] on link "Crime" at bounding box center [313, 125] width 192 height 10
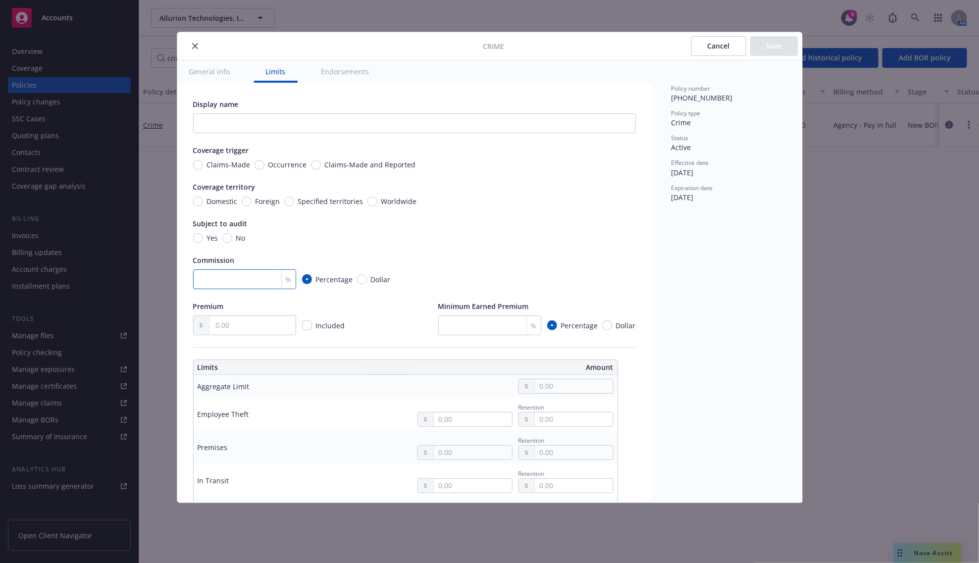
click at [227, 275] on input "number" at bounding box center [244, 279] width 103 height 20
type input "15"
click at [231, 325] on input "text" at bounding box center [253, 325] width 86 height 19
type input "4,938.00"
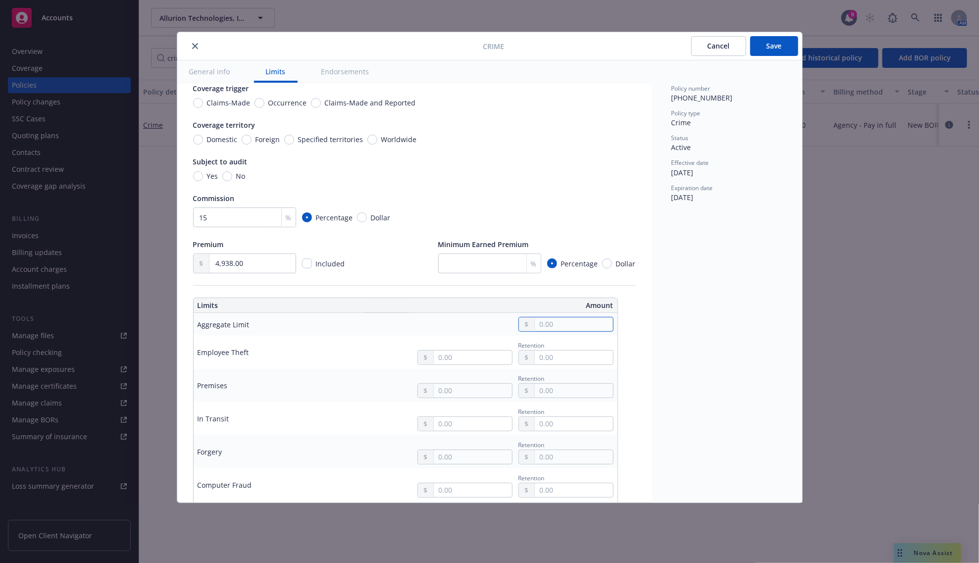
click at [545, 323] on input "text" at bounding box center [574, 325] width 78 height 14
type input "1,000,000.00"
click at [560, 370] on button "$1,000,000.00" at bounding box center [567, 369] width 85 height 18
click at [665, 343] on div "Policy number 02-627-53-86 Policy type Crime Status Active Effective date 08/01…" at bounding box center [727, 281] width 151 height 442
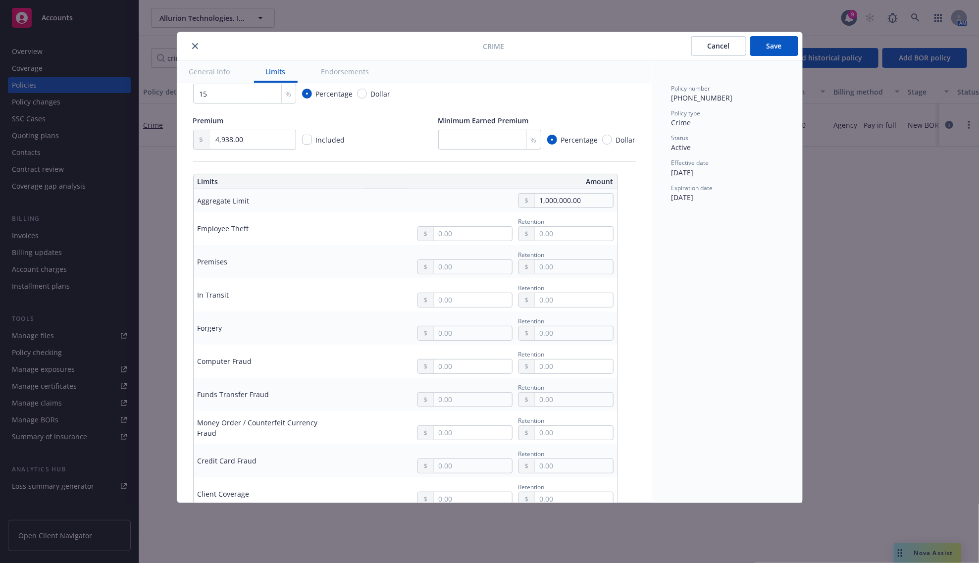
scroll to position [248, 0]
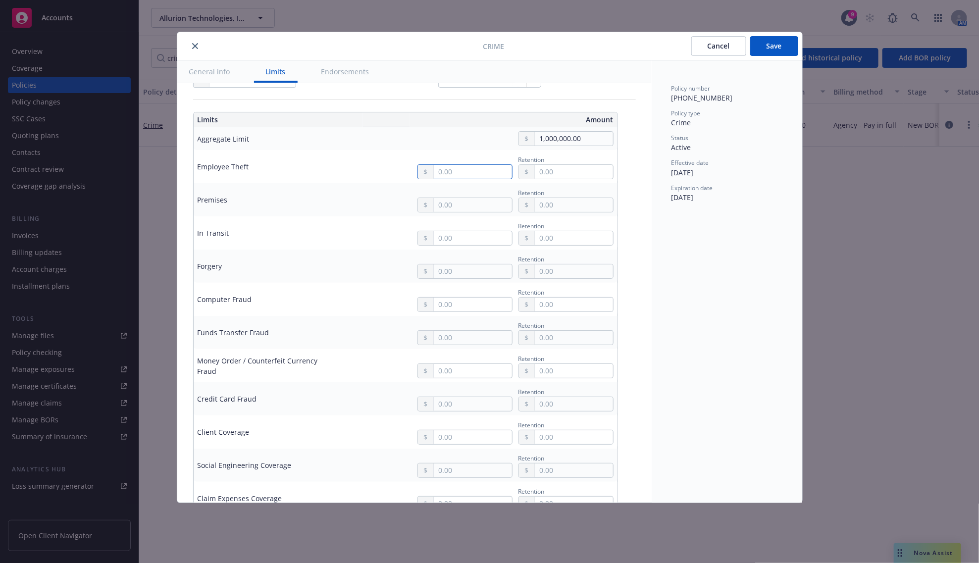
click at [486, 177] on input "text" at bounding box center [473, 172] width 78 height 14
type input "1,000,000.00"
click at [471, 212] on button "$1,000,000.00" at bounding box center [467, 217] width 85 height 18
click at [443, 273] on input "text" at bounding box center [473, 272] width 78 height 14
click at [437, 306] on div "Quick select $1,000,000.00 $2,000,000.00 $5,000,000.00 $10,000,000.00" at bounding box center [467, 332] width 86 height 101
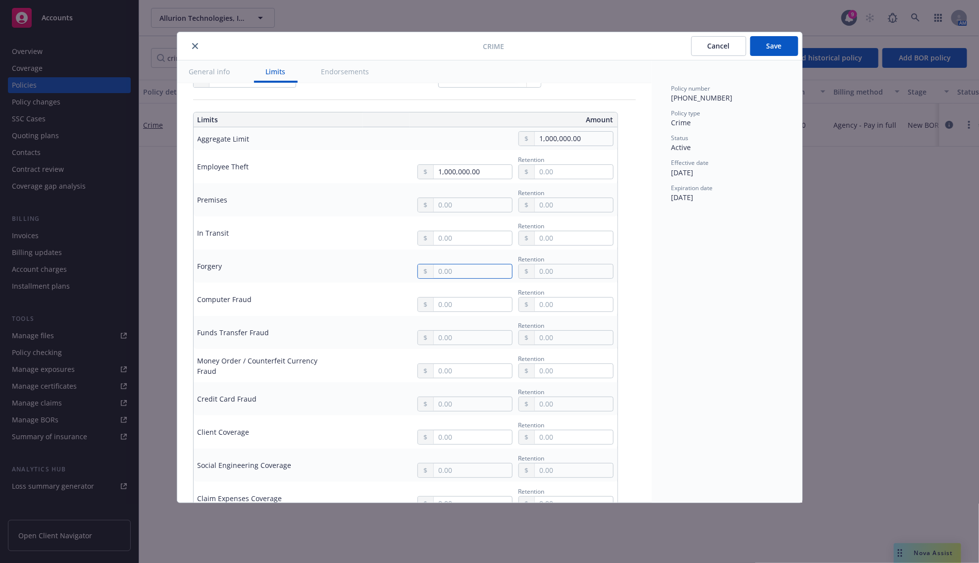
click at [449, 271] on input "text" at bounding box center [473, 272] width 78 height 14
type input "1,000,000.00"
click at [444, 313] on button "$1,000,000.00" at bounding box center [467, 317] width 85 height 18
click at [447, 212] on input "text" at bounding box center [473, 205] width 78 height 14
type input "1,000,000.00"
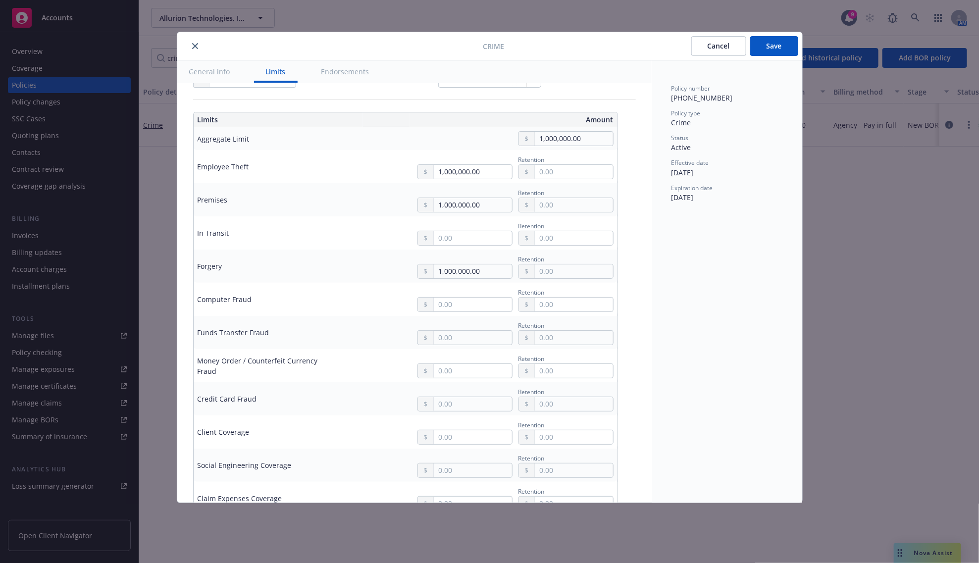
click at [443, 244] on button "$1,000,000.00" at bounding box center [467, 250] width 85 height 18
click at [478, 306] on input "text" at bounding box center [473, 305] width 78 height 14
type input "1,000,000.00"
click at [461, 344] on button "$1,000,000.00" at bounding box center [467, 350] width 85 height 18
click at [436, 371] on input "text" at bounding box center [473, 371] width 78 height 14
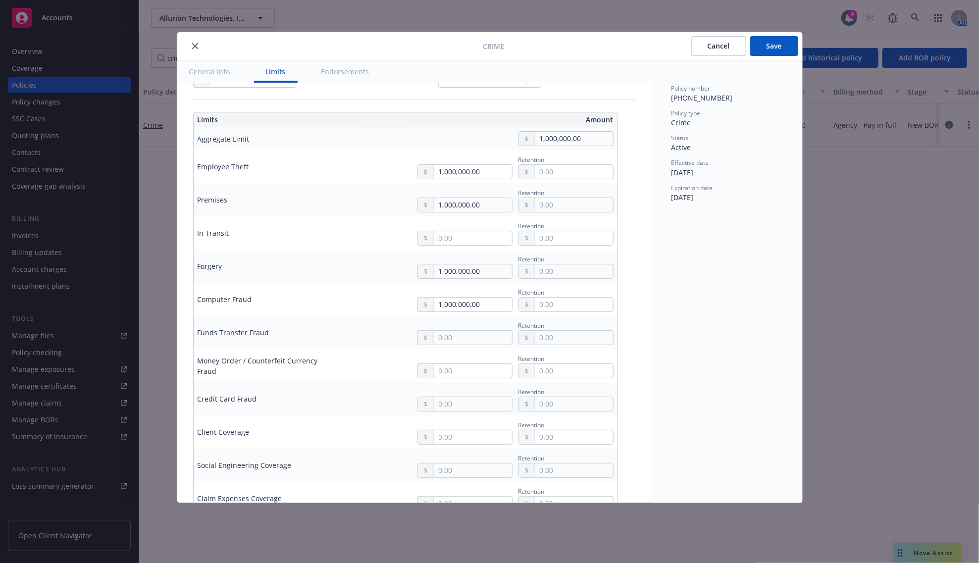
type input "1,000,000.00"
click at [447, 415] on button "$1,000,000.00" at bounding box center [467, 417] width 85 height 18
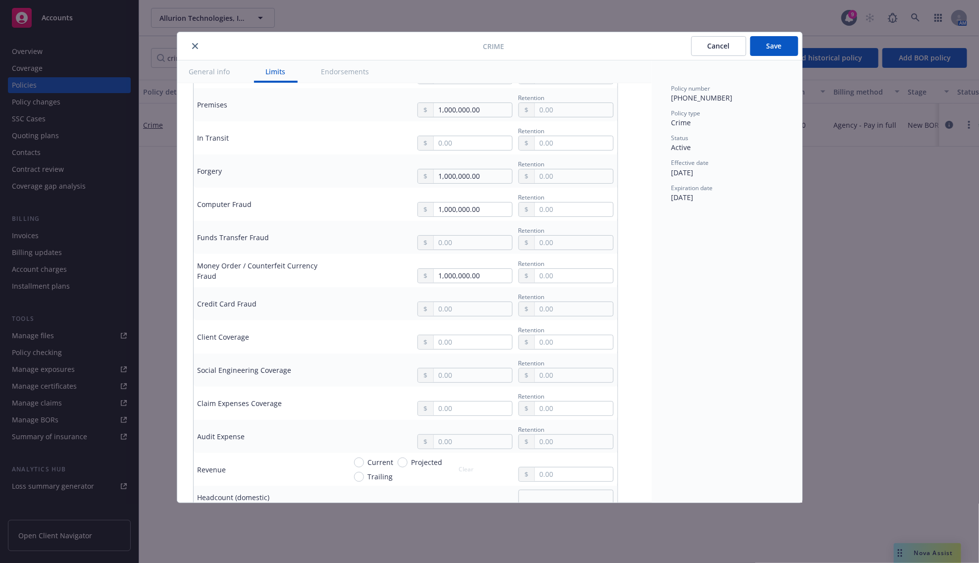
scroll to position [372, 0]
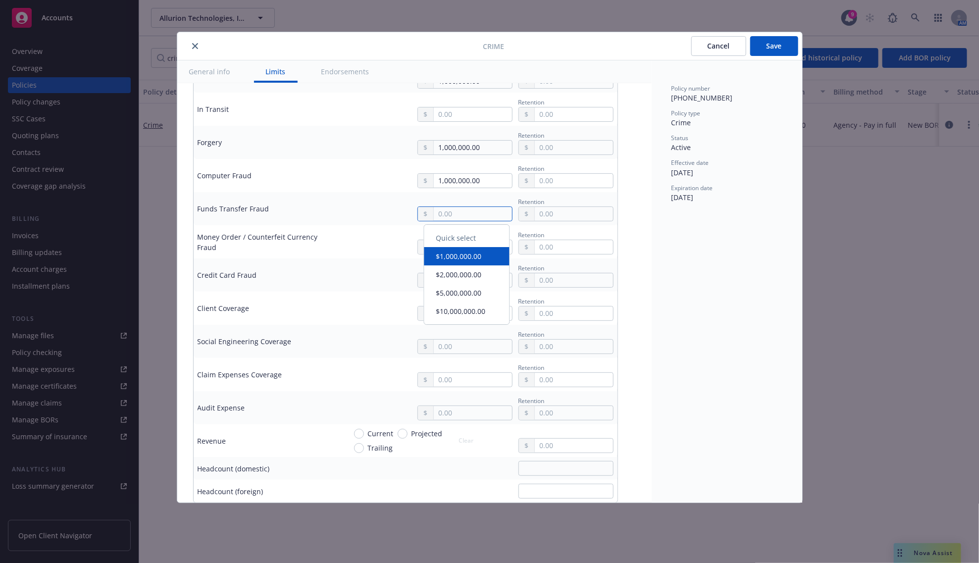
click at [454, 218] on input "text" at bounding box center [473, 214] width 78 height 14
type input "1,000,000.00"
click at [436, 261] on button "$1,000,000.00" at bounding box center [467, 259] width 85 height 18
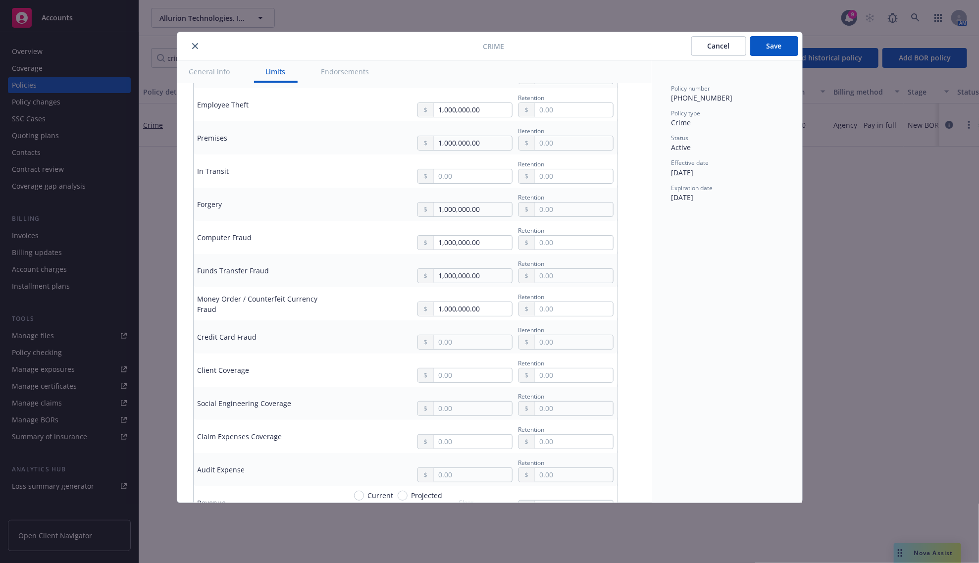
scroll to position [248, 0]
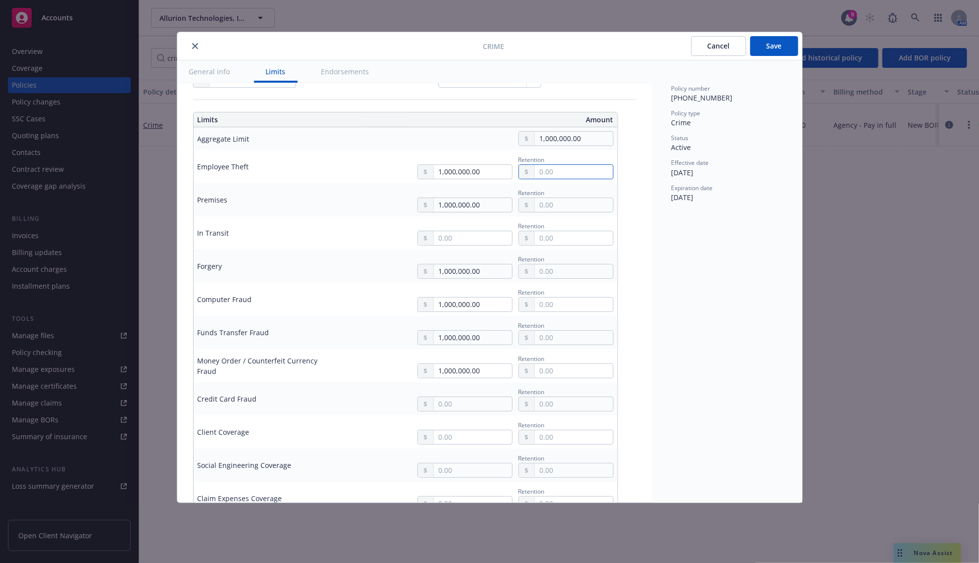
click at [545, 173] on input "text" at bounding box center [574, 172] width 78 height 14
type input "10,000.00"
click at [570, 207] on input "text" at bounding box center [574, 205] width 78 height 14
type input "10,000.00"
click at [551, 271] on input "text" at bounding box center [574, 272] width 78 height 14
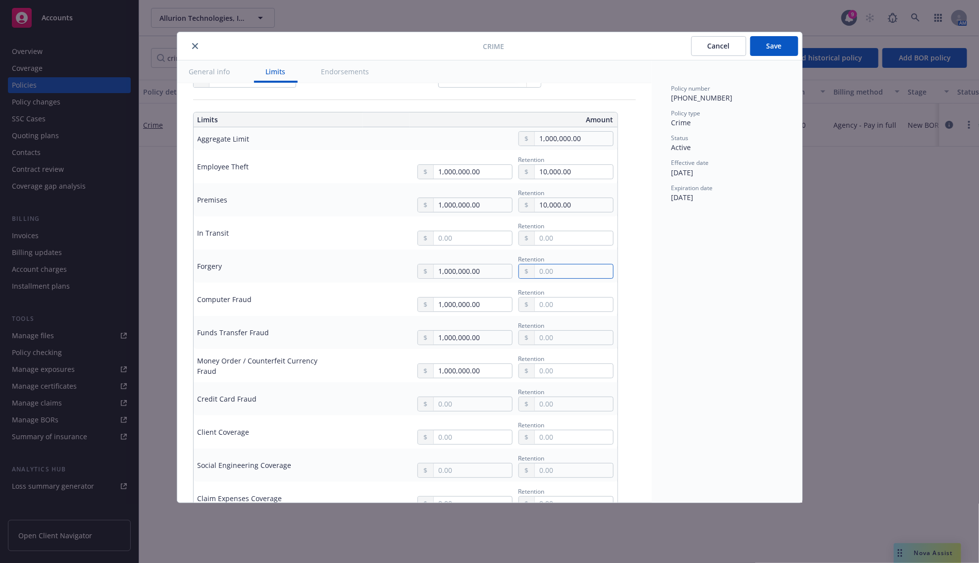
type input "10,000.00"
click at [560, 305] on input "text" at bounding box center [574, 305] width 78 height 14
type input "10,000.00"
click at [556, 338] on input "text" at bounding box center [574, 338] width 78 height 14
type input "10,000.00"
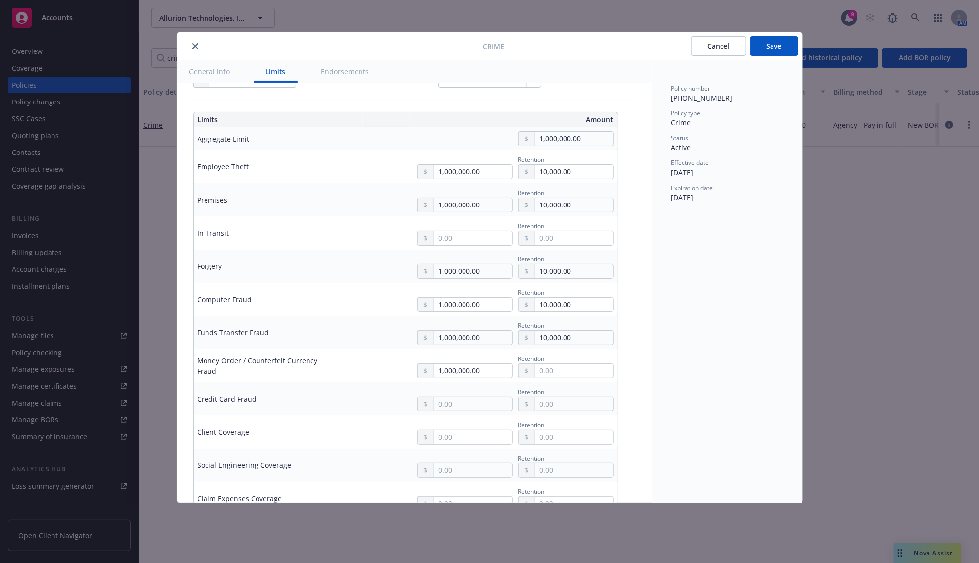
click at [544, 381] on td "1,000,000.00 Retention" at bounding box center [479, 365] width 275 height 33
click at [548, 373] on input "text" at bounding box center [574, 371] width 78 height 14
click at [559, 374] on input "text" at bounding box center [574, 371] width 78 height 14
type input "10,000.00"
click at [654, 357] on div "Policy number 02-627-53-86 Policy type Crime Status Active Effective date 08/01…" at bounding box center [727, 281] width 151 height 442
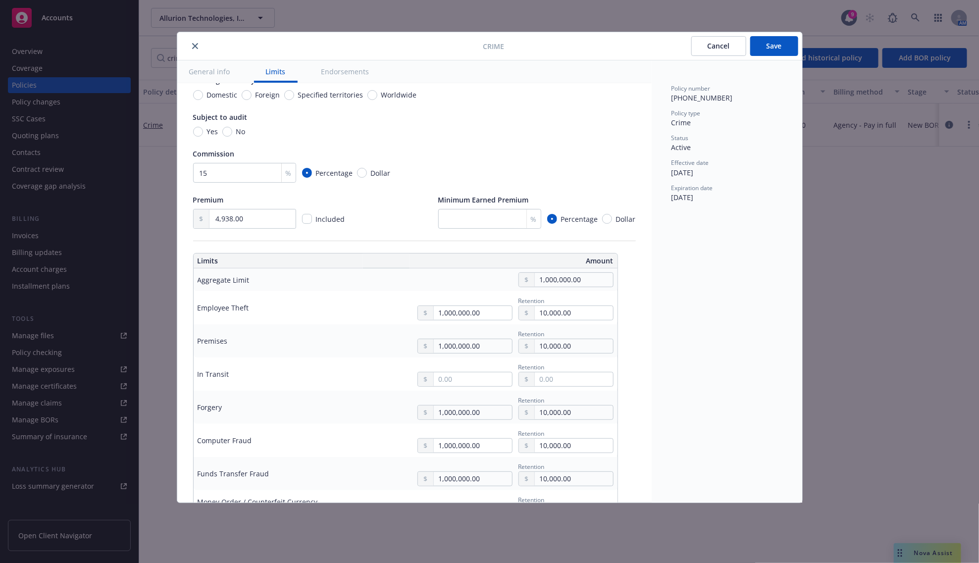
scroll to position [0, 0]
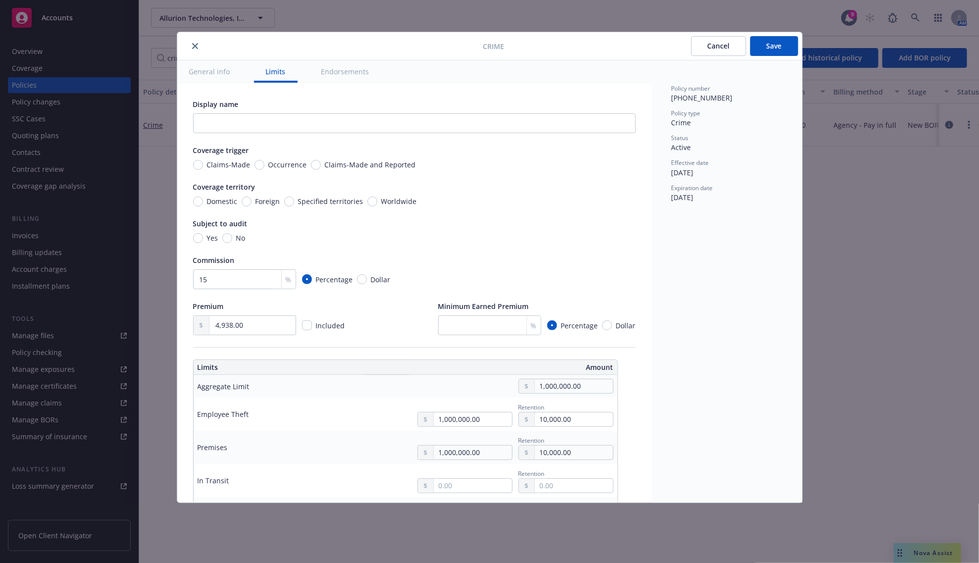
click at [772, 54] on button "Save" at bounding box center [775, 46] width 48 height 20
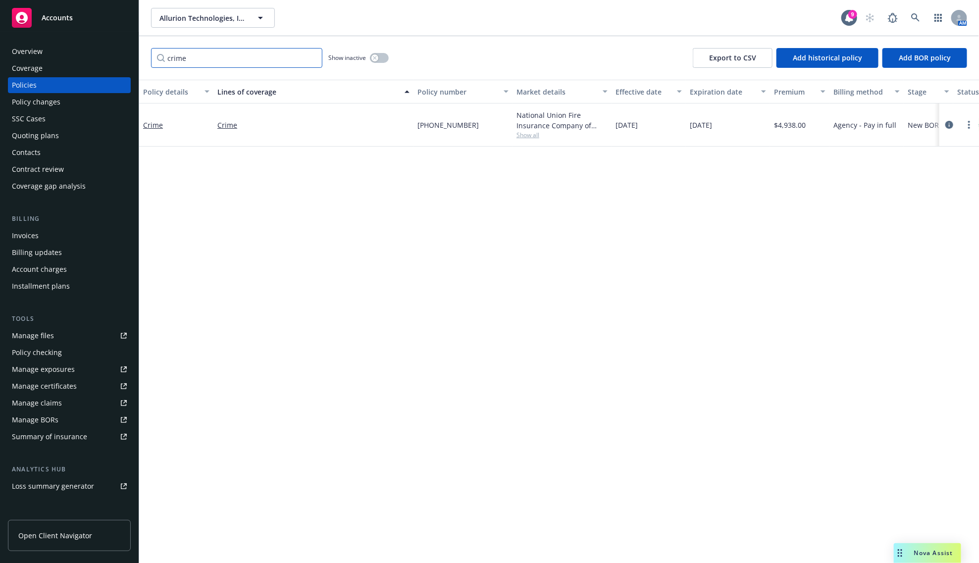
click at [193, 57] on input "crime" at bounding box center [236, 58] width 171 height 20
paste input "J06445056"
type input "J06445056"
click at [254, 120] on link "Employment Practices Liability" at bounding box center [313, 125] width 192 height 10
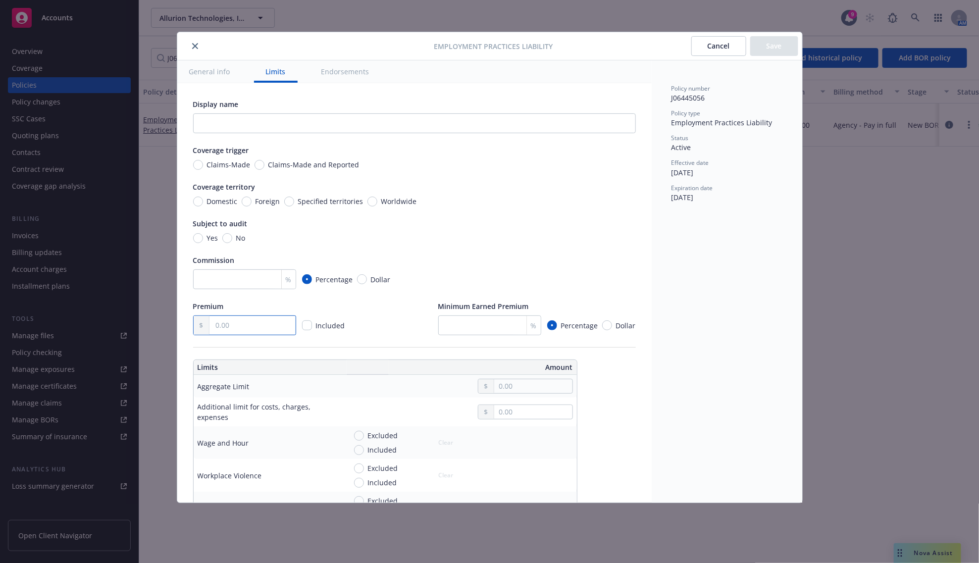
click at [225, 323] on input "text" at bounding box center [253, 325] width 86 height 19
paste input "10,484.00"
type input "10,484.00"
click at [241, 280] on input "number" at bounding box center [244, 279] width 103 height 20
type input "15"
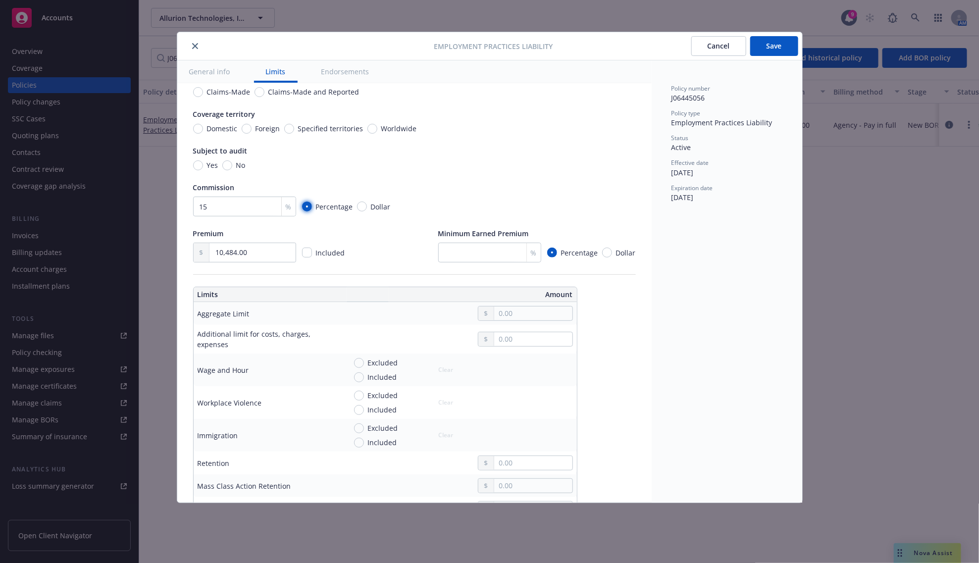
scroll to position [186, 0]
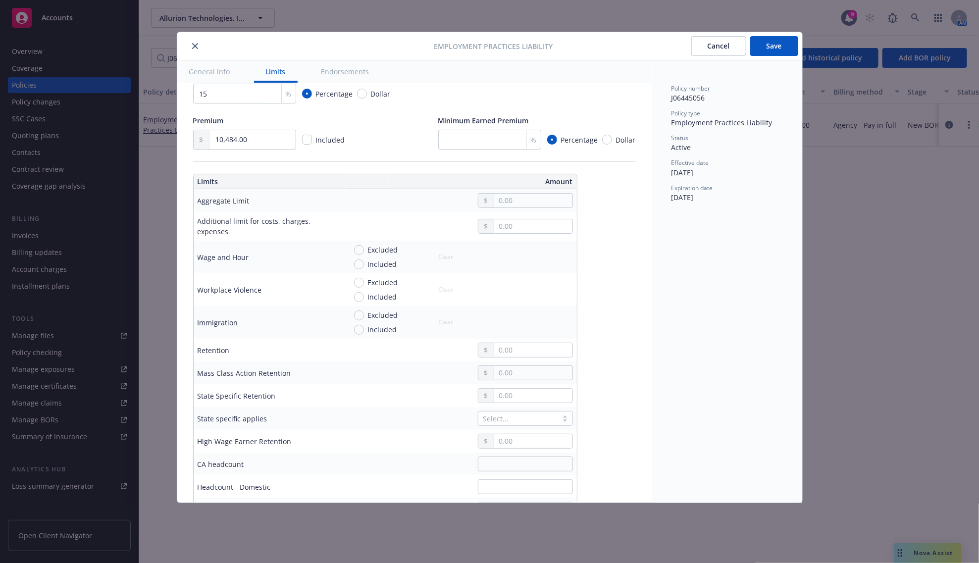
click at [540, 196] on input "text" at bounding box center [533, 201] width 78 height 14
type input "1,000,000.00"
click at [524, 350] on input "text" at bounding box center [533, 350] width 78 height 14
type input "100,000.00"
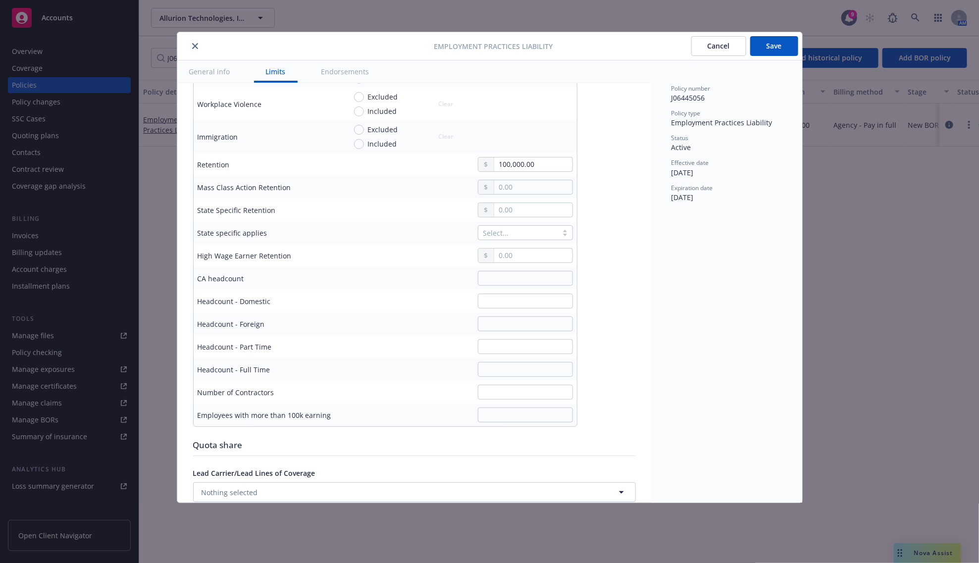
scroll to position [124, 0]
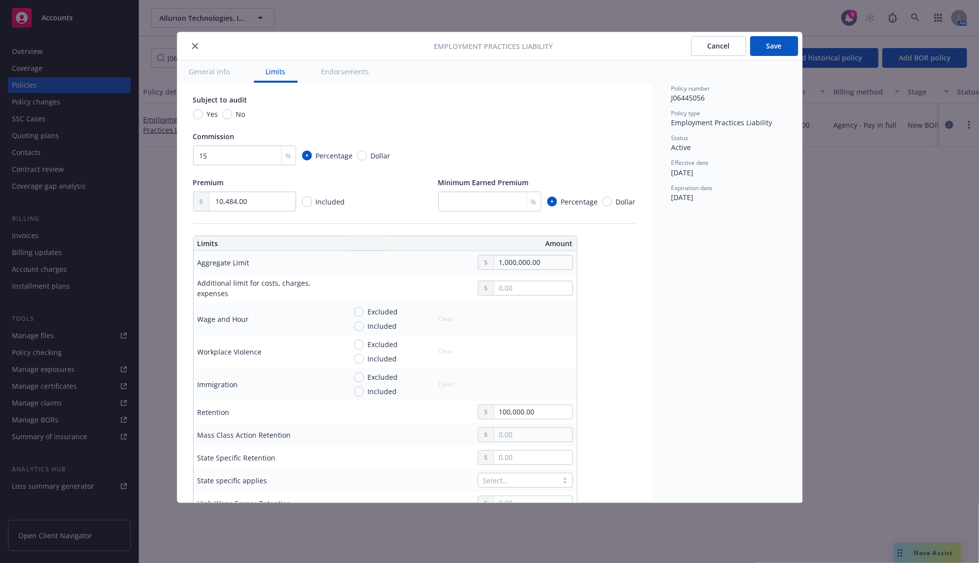
click at [776, 50] on button "Save" at bounding box center [775, 46] width 48 height 20
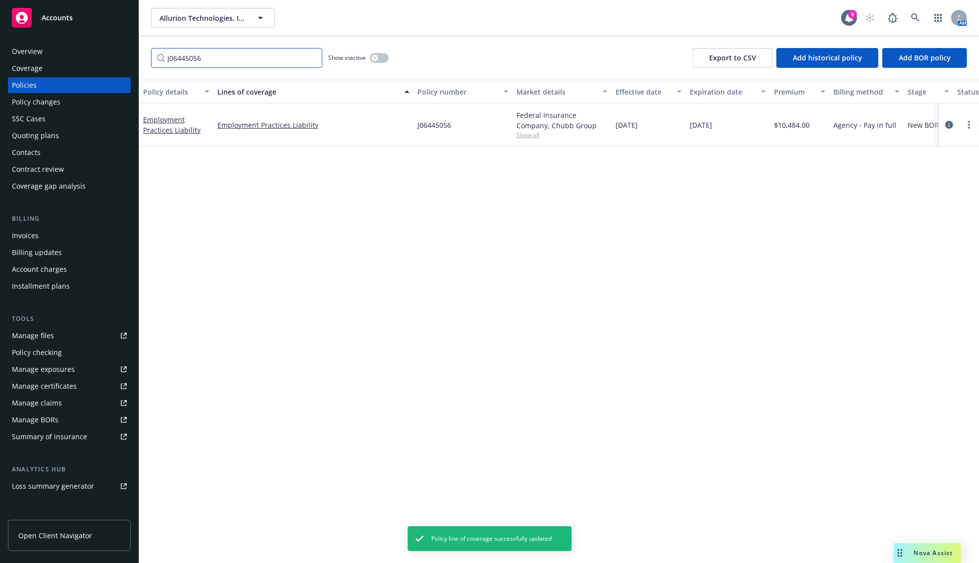
click at [206, 60] on input "J06445056" at bounding box center [236, 58] width 171 height 20
paste input "111"
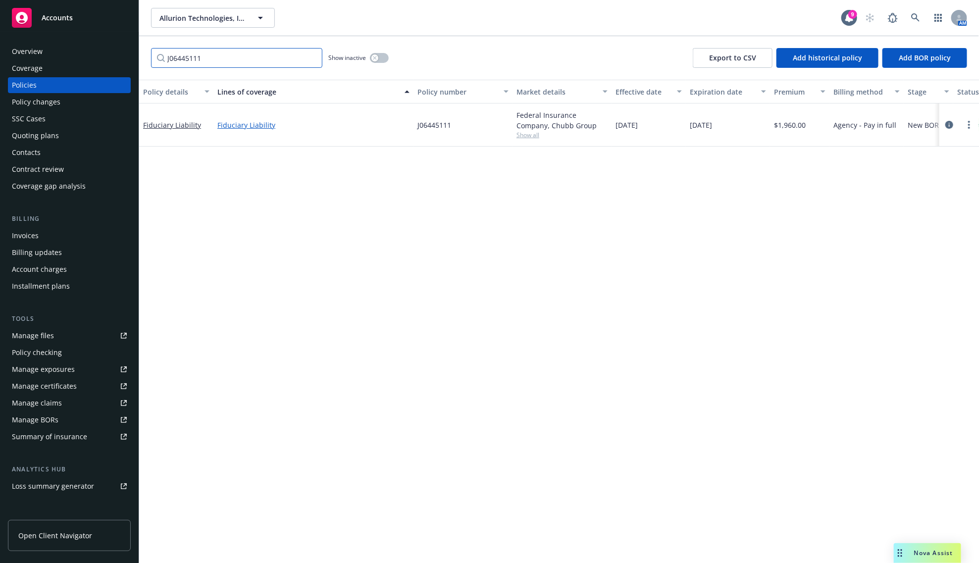
type input "J06445111"
click at [228, 122] on link "Fiduciary Liability" at bounding box center [313, 125] width 192 height 10
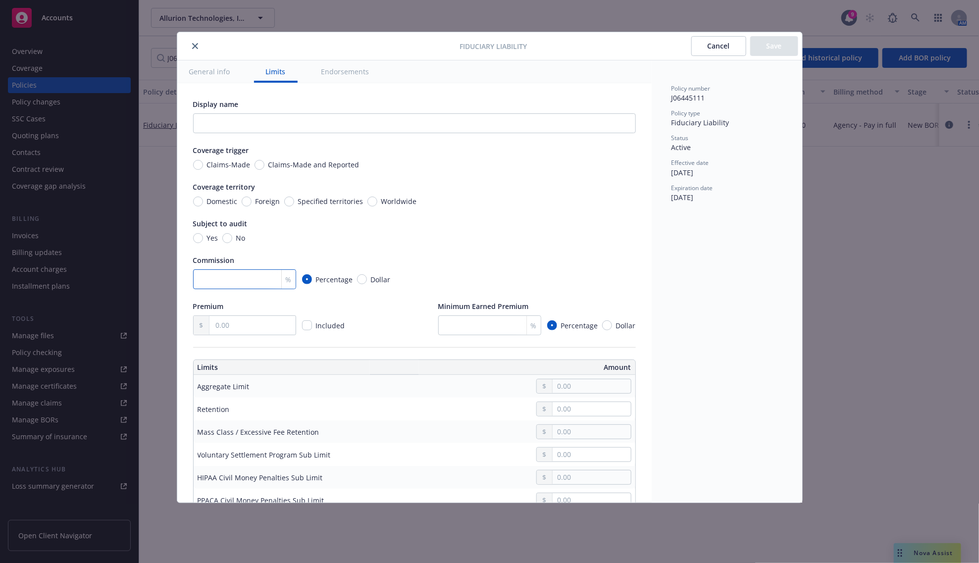
click at [253, 281] on input "number" at bounding box center [244, 279] width 103 height 20
type input "15"
click at [570, 383] on input "text" at bounding box center [592, 386] width 78 height 14
type input "1,000,000.00"
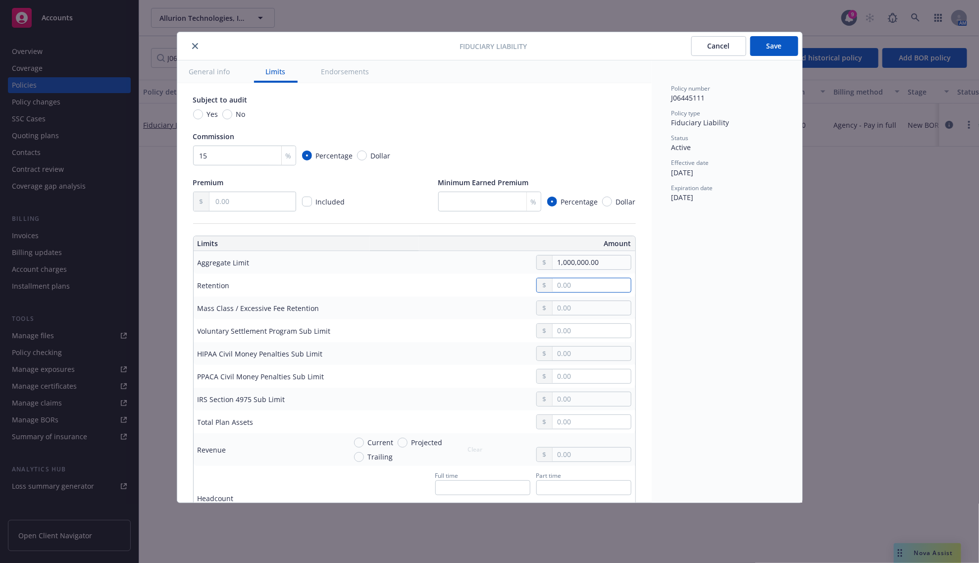
click at [575, 290] on input "text" at bounding box center [592, 285] width 78 height 14
type input "0.00"
click at [232, 206] on input "text" at bounding box center [253, 201] width 86 height 19
paste input "1,960.00"
type input "1,960.00"
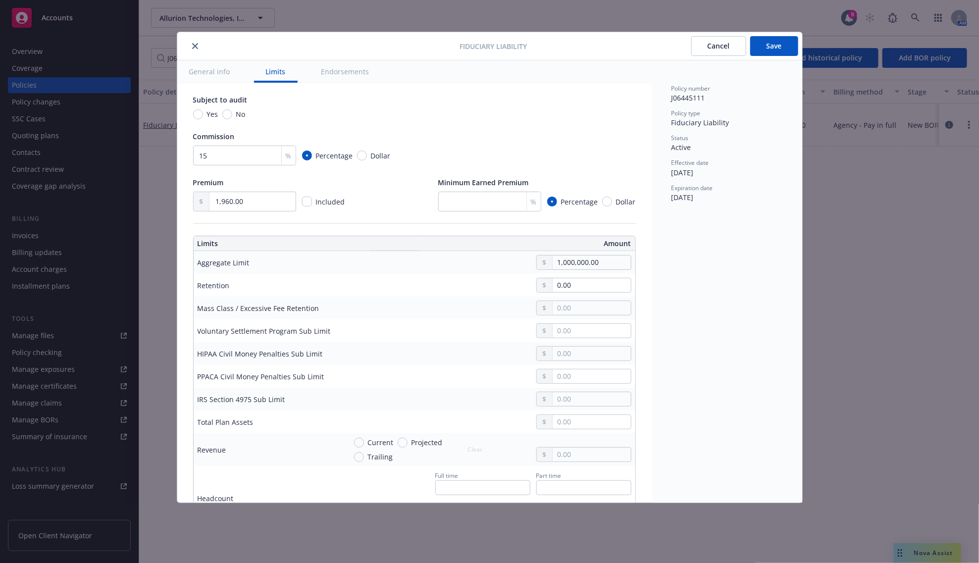
click at [778, 46] on button "Save" at bounding box center [775, 46] width 48 height 20
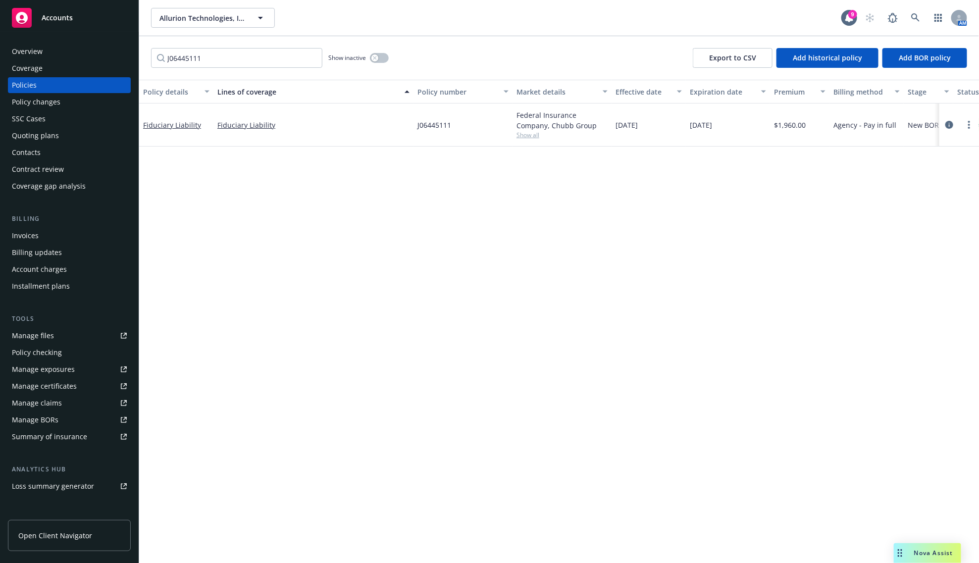
click at [348, 318] on div "Policy details Lines of coverage Policy number Market details Effective date Ex…" at bounding box center [559, 322] width 840 height 484
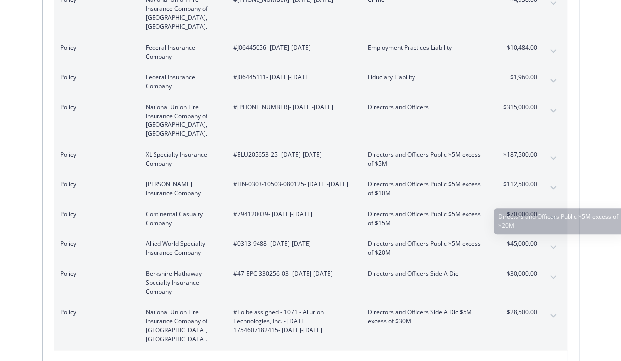
scroll to position [238, 0]
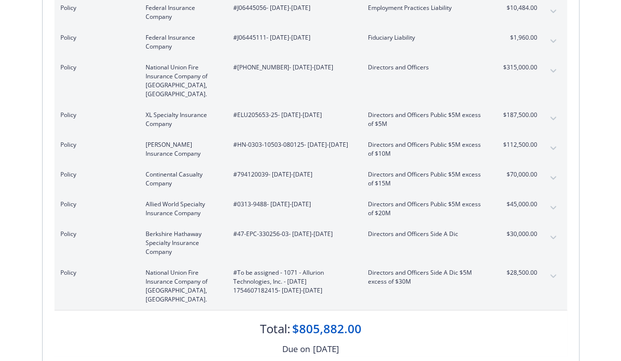
click at [549, 140] on button "expand content" at bounding box center [553, 148] width 16 height 16
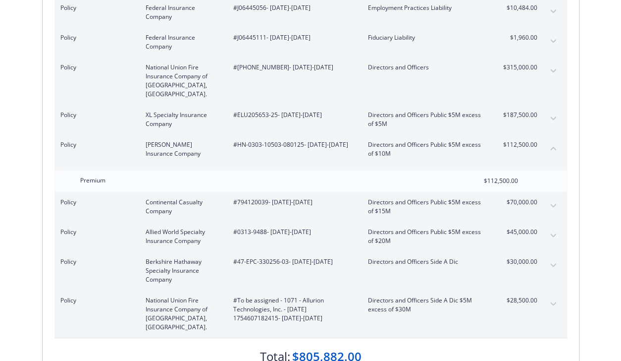
click at [549, 140] on button "collapse content" at bounding box center [553, 148] width 16 height 16
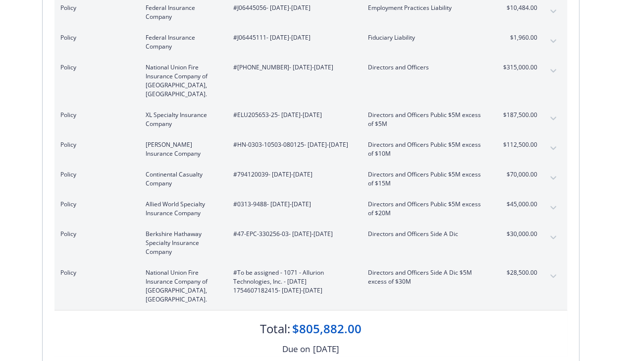
scroll to position [119, 0]
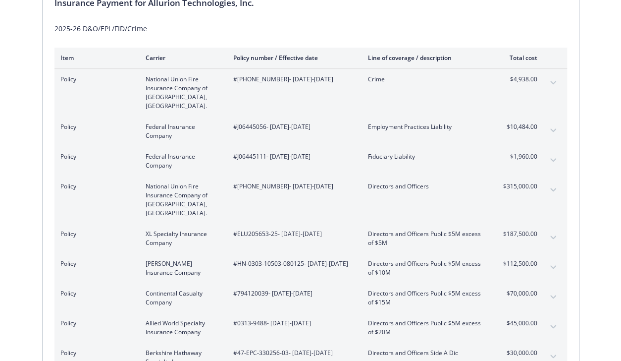
click at [552, 84] on button "expand content" at bounding box center [553, 83] width 16 height 16
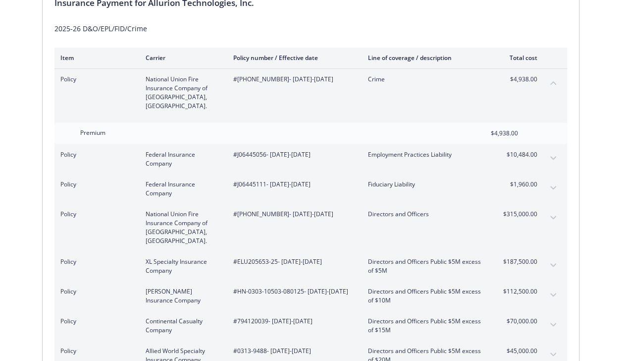
click at [552, 84] on button "collapse content" at bounding box center [553, 83] width 16 height 16
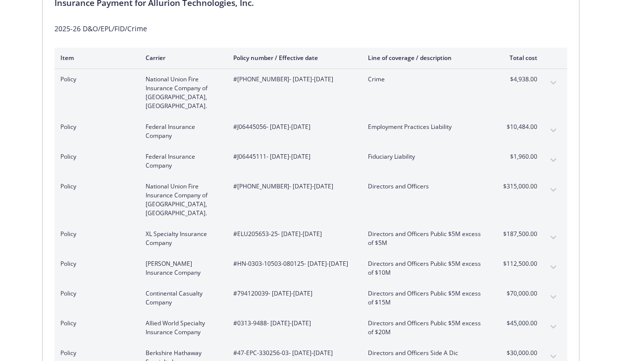
click at [553, 128] on icon "expand content" at bounding box center [553, 130] width 6 height 4
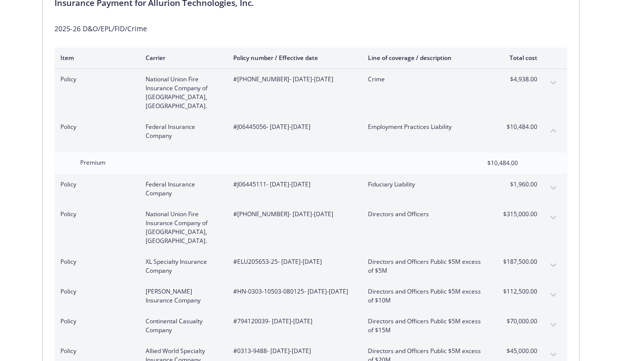
click at [553, 129] on icon "collapse content" at bounding box center [553, 130] width 6 height 3
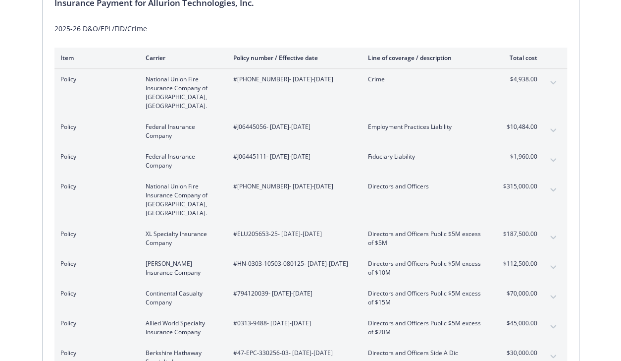
click at [549, 153] on button "expand content" at bounding box center [553, 160] width 16 height 16
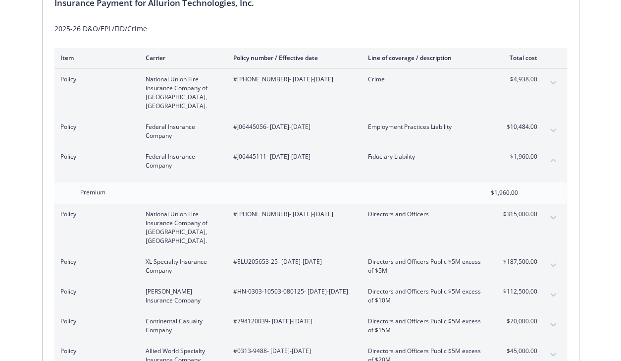
click at [549, 153] on button "collapse content" at bounding box center [553, 160] width 16 height 16
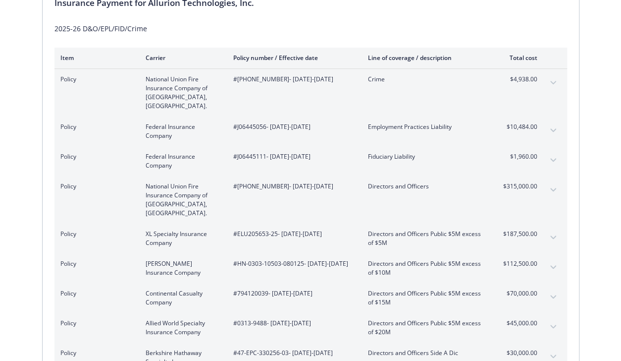
click at [553, 187] on button "expand content" at bounding box center [553, 190] width 16 height 16
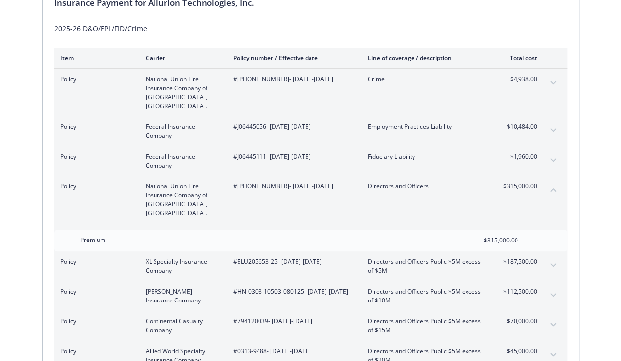
click at [553, 187] on button "collapse content" at bounding box center [553, 190] width 16 height 16
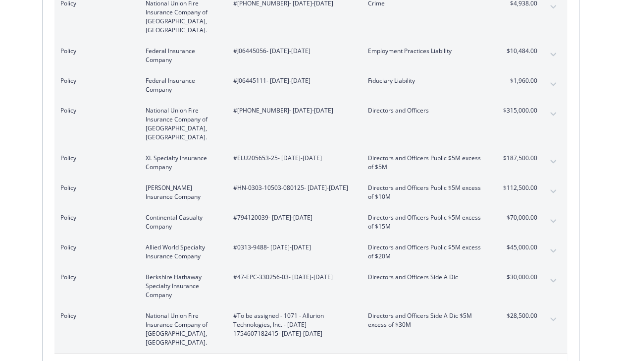
scroll to position [198, 0]
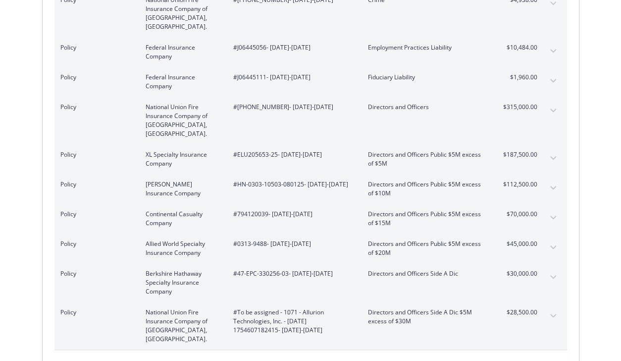
click at [550, 150] on button "expand content" at bounding box center [553, 158] width 16 height 16
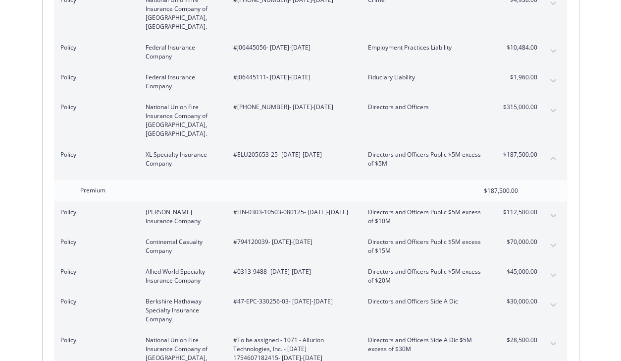
click at [550, 150] on button "collapse content" at bounding box center [553, 158] width 16 height 16
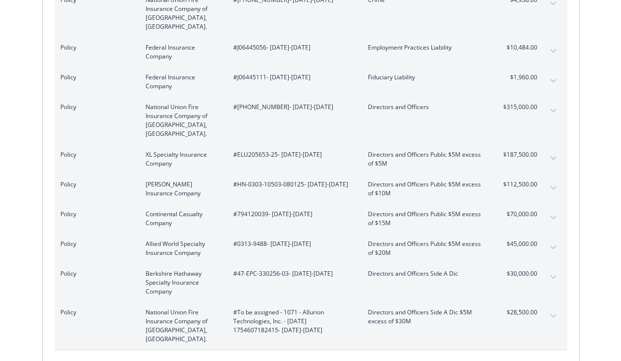
click at [550, 186] on icon "expand content" at bounding box center [553, 188] width 6 height 4
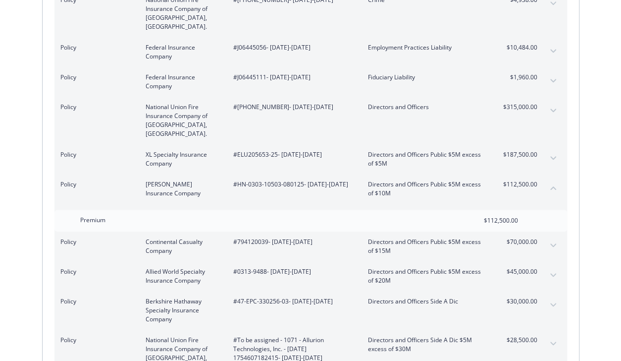
click at [550, 186] on icon "collapse content" at bounding box center [553, 188] width 6 height 4
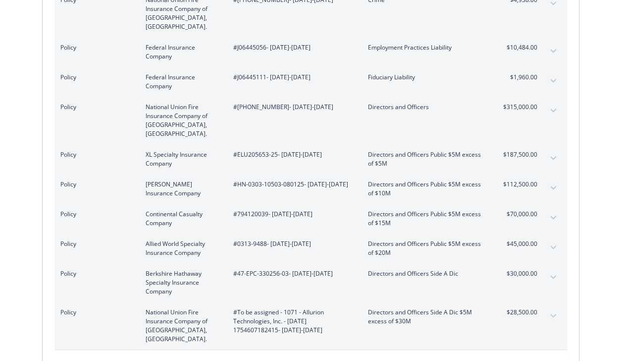
click at [552, 215] on icon "expand content" at bounding box center [553, 216] width 6 height 3
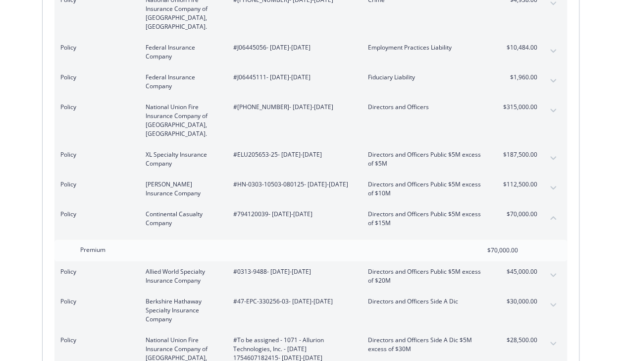
click at [552, 215] on icon "collapse content" at bounding box center [553, 217] width 6 height 4
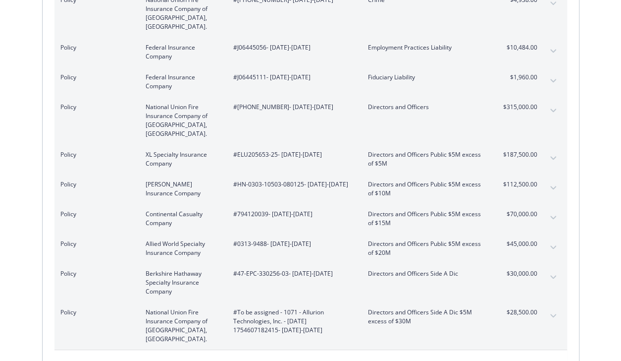
click at [553, 245] on icon "expand content" at bounding box center [553, 246] width 6 height 3
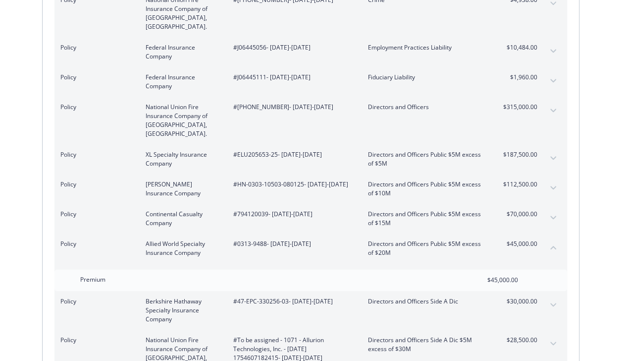
scroll to position [317, 0]
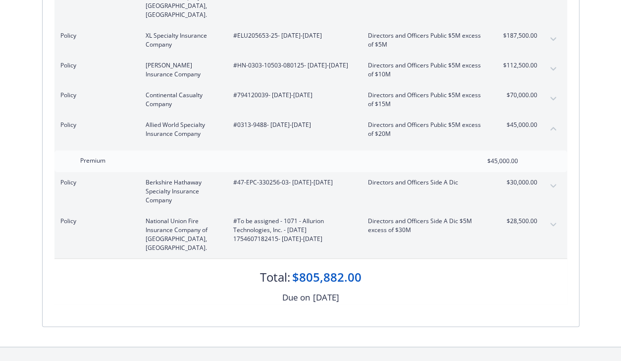
click at [553, 120] on button "collapse content" at bounding box center [553, 128] width 16 height 16
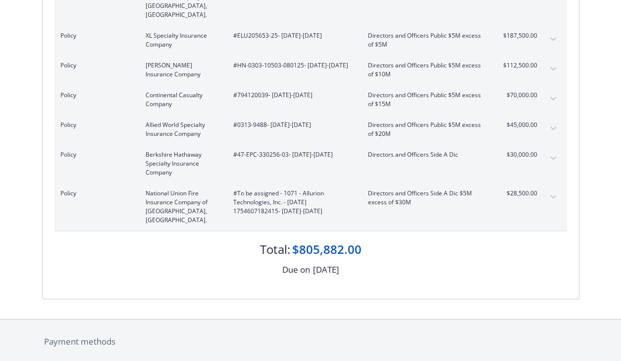
click at [554, 150] on button "expand content" at bounding box center [553, 158] width 16 height 16
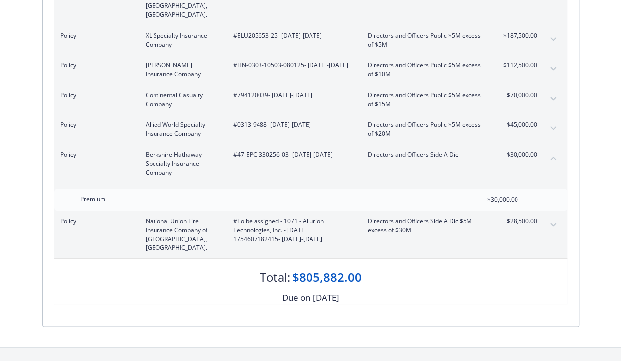
click at [554, 150] on button "collapse content" at bounding box center [553, 158] width 16 height 16
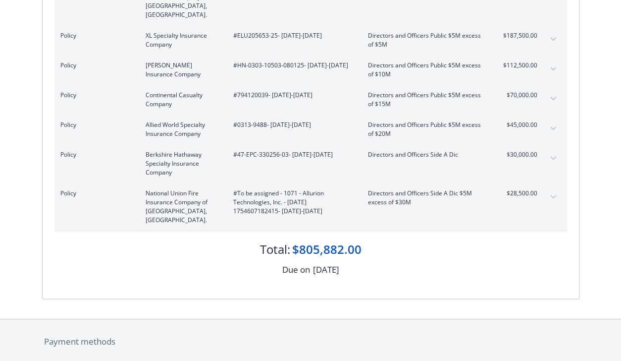
click at [553, 189] on button "expand content" at bounding box center [553, 197] width 16 height 16
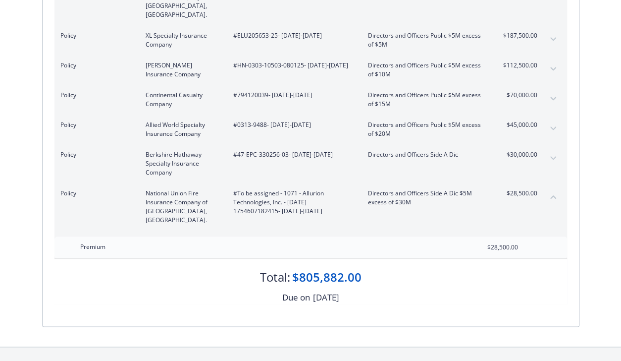
click at [553, 189] on button "collapse content" at bounding box center [553, 197] width 16 height 16
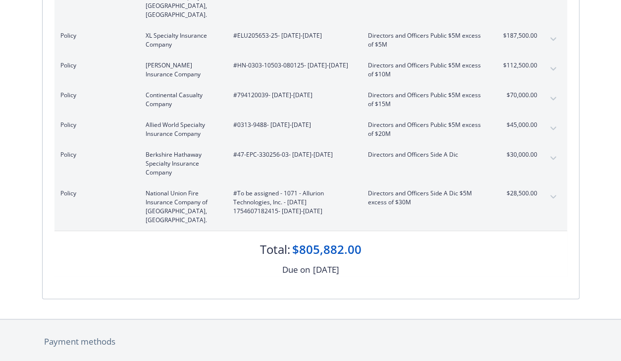
click at [310, 241] on div "$805,882.00" at bounding box center [326, 249] width 69 height 17
drag, startPoint x: 310, startPoint y: 226, endPoint x: 331, endPoint y: 224, distance: 21.4
click at [331, 241] on div "$805,882.00" at bounding box center [326, 249] width 69 height 17
copy div "805,882.00"
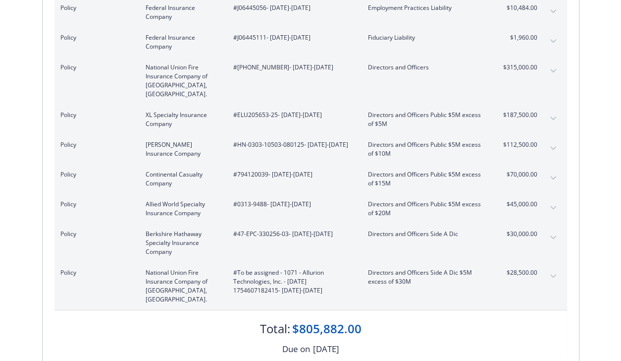
scroll to position [0, 0]
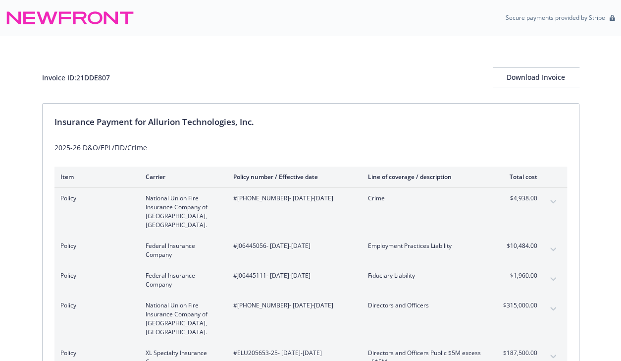
click at [127, 133] on div "Insurance Payment for Allurion Technologies, Inc. 2025-26 D&O/EPL/FID/Crime Ite…" at bounding box center [311, 360] width 537 height 512
click at [167, 125] on div "Insurance Payment for Allurion Technologies, Inc." at bounding box center [310, 121] width 513 height 13
click at [278, 197] on span "#[PHONE_NUMBER] - [DATE]-[DATE]" at bounding box center [292, 198] width 119 height 9
drag, startPoint x: 278, startPoint y: 197, endPoint x: 339, endPoint y: 197, distance: 60.4
click at [339, 197] on span "#[PHONE_NUMBER] - [DATE]-[DATE]" at bounding box center [292, 198] width 119 height 9
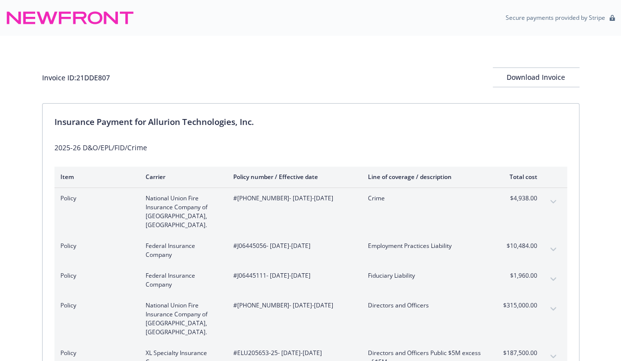
copy span "[DATE]-[DATE]"
click at [275, 52] on div "Invoice ID: 21DDE807 Download Invoice" at bounding box center [311, 69] width 538 height 67
click at [179, 122] on div "Insurance Payment for Allurion Technologies, Inc." at bounding box center [310, 121] width 513 height 13
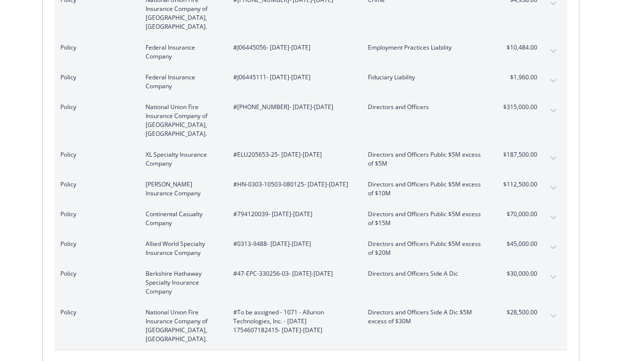
scroll to position [238, 0]
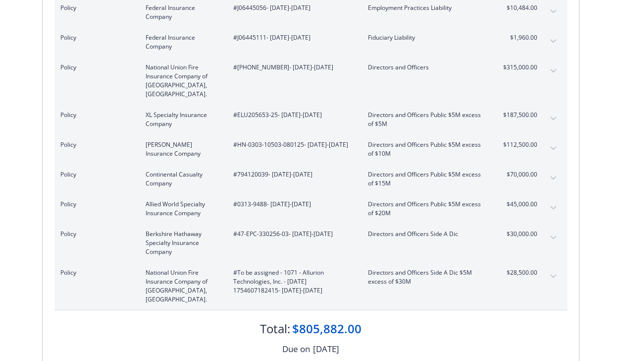
click at [417, 268] on span "Directors and Officers Side A Dic $5M excess of $30M" at bounding box center [426, 277] width 116 height 18
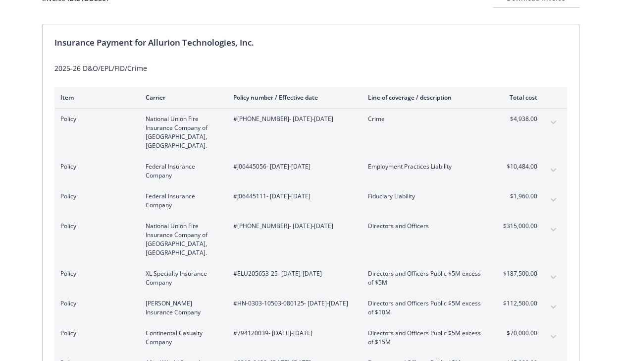
scroll to position [0, 0]
